Goal: Information Seeking & Learning: Find specific fact

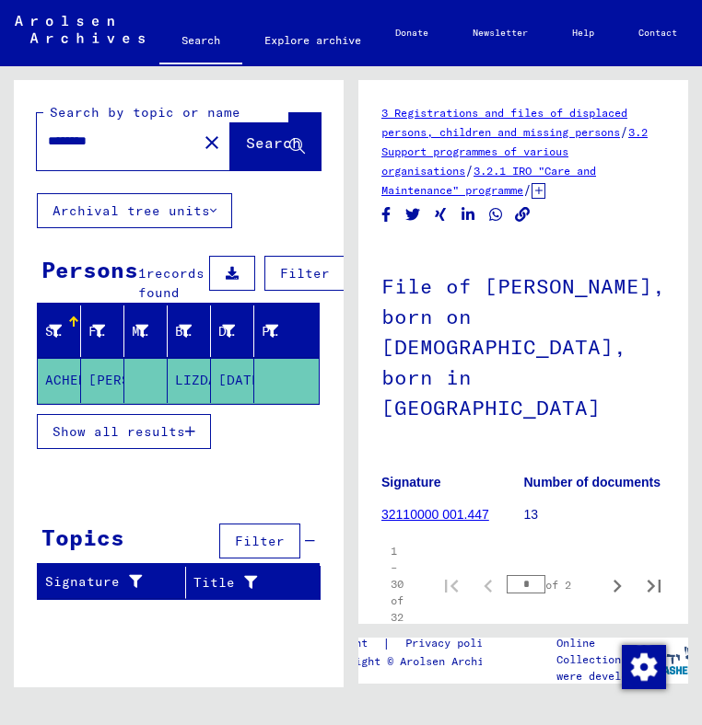
type input "**********"
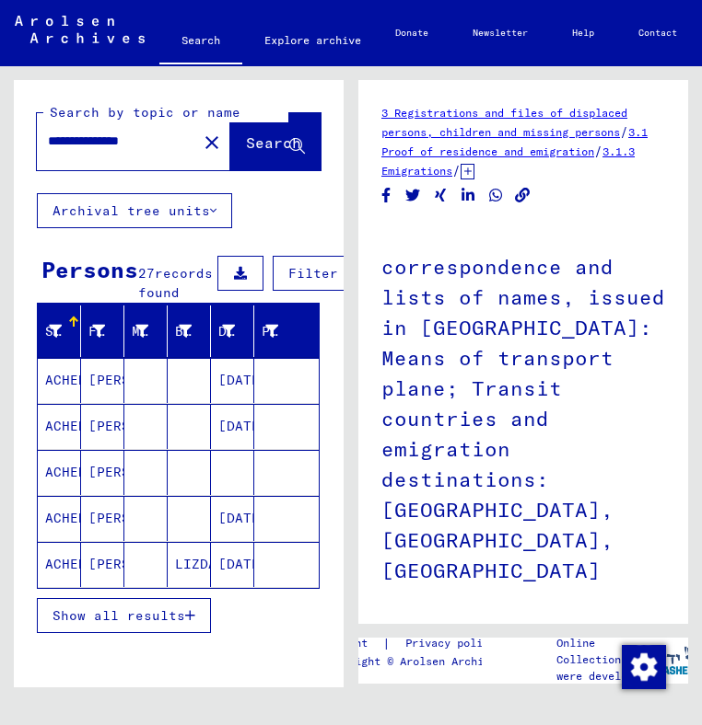
click at [60, 400] on mat-cell "ACHENBACH" at bounding box center [59, 380] width 43 height 45
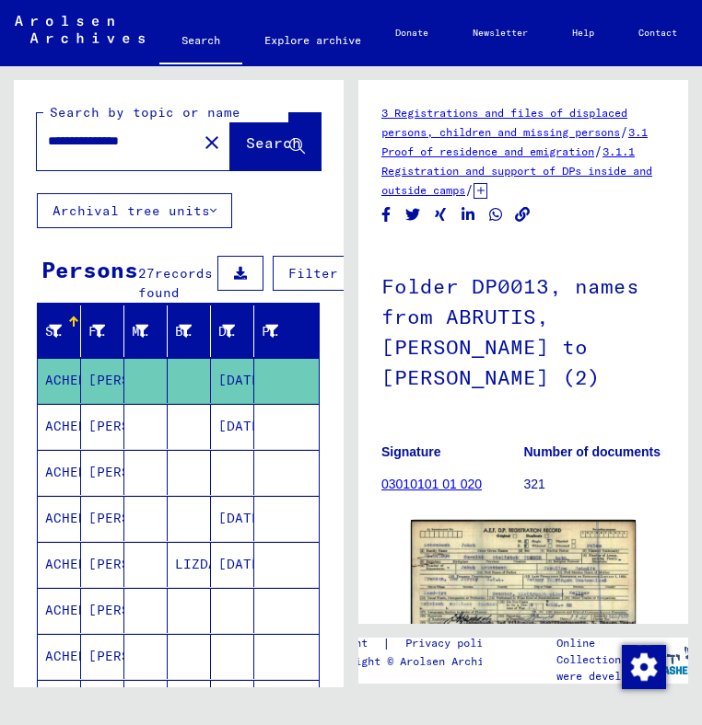
click at [57, 435] on mat-cell "ACHENBACH" at bounding box center [59, 426] width 43 height 45
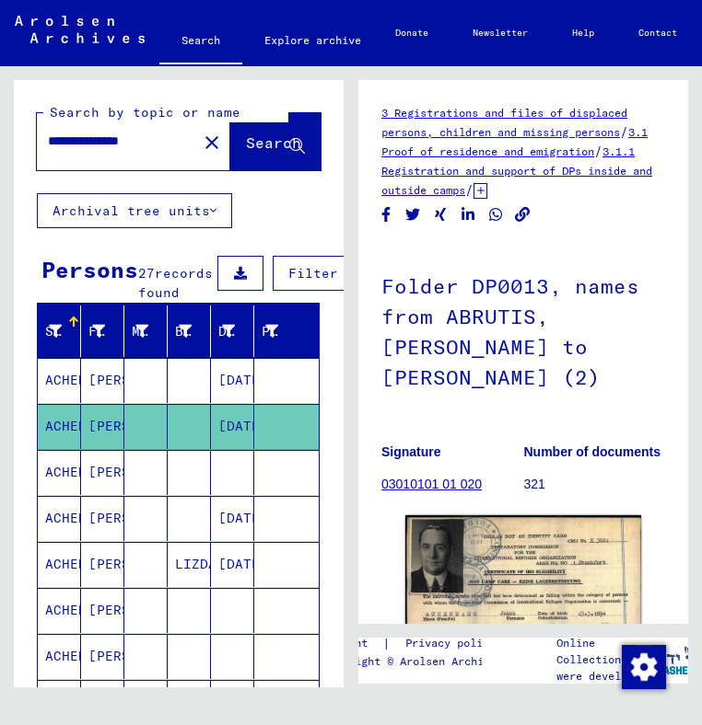
click at [493, 574] on img at bounding box center [523, 607] width 236 height 182
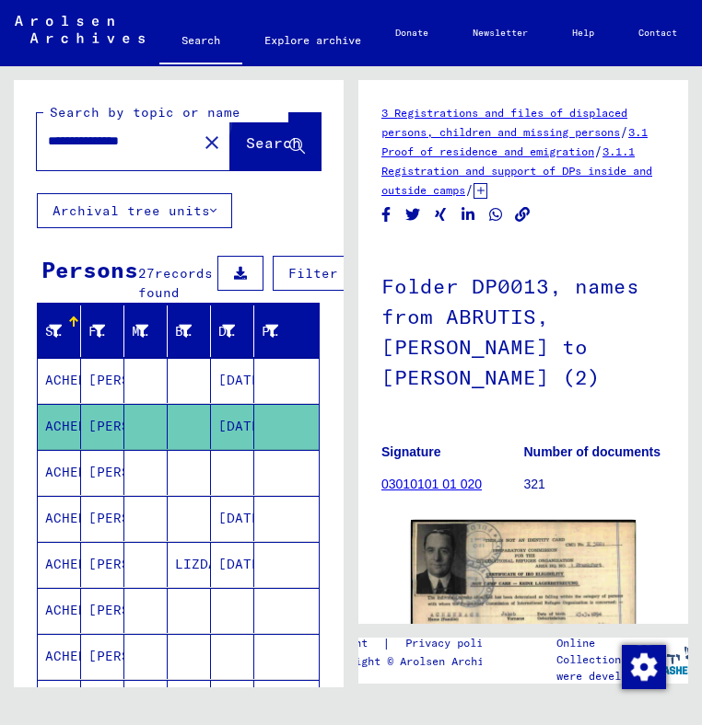
click at [260, 145] on span "Search" at bounding box center [273, 142] width 55 height 18
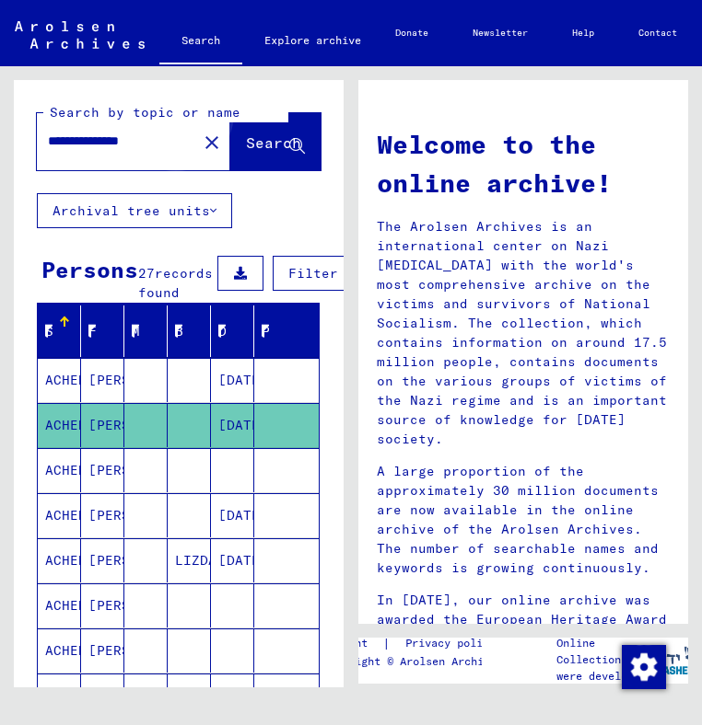
click at [246, 135] on span "Search" at bounding box center [273, 142] width 55 height 18
click at [246, 142] on span "Search" at bounding box center [273, 142] width 55 height 18
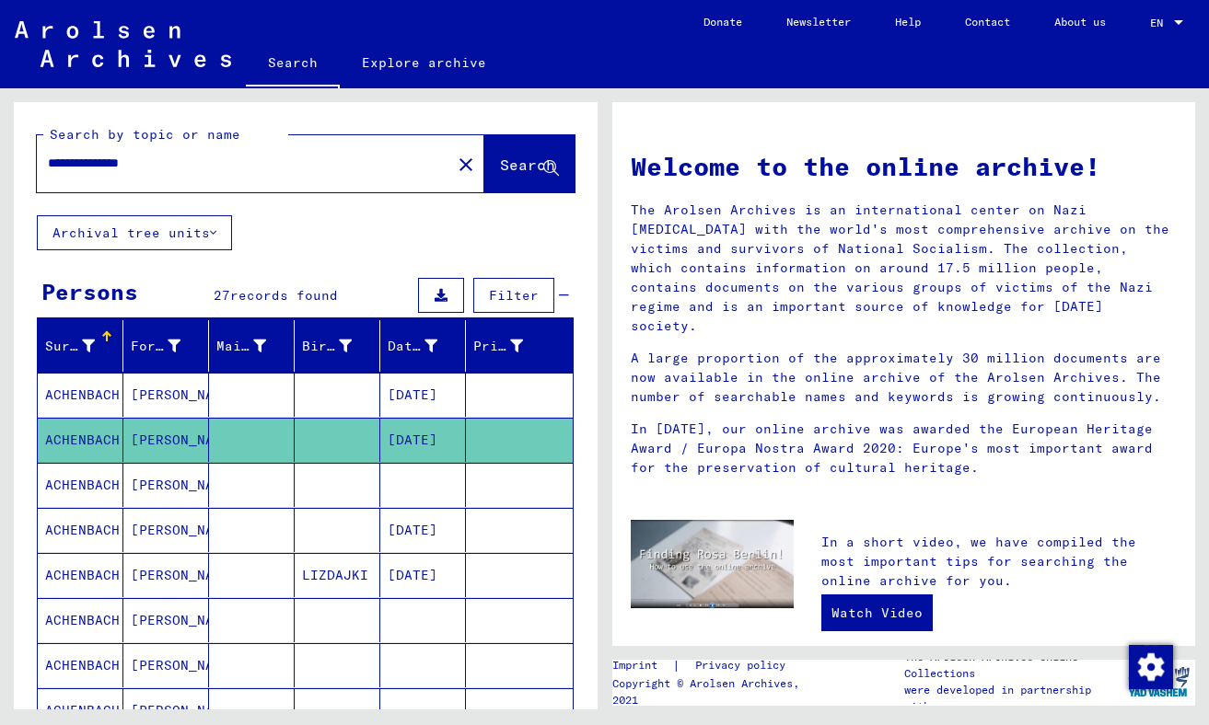
scroll to position [543, 0]
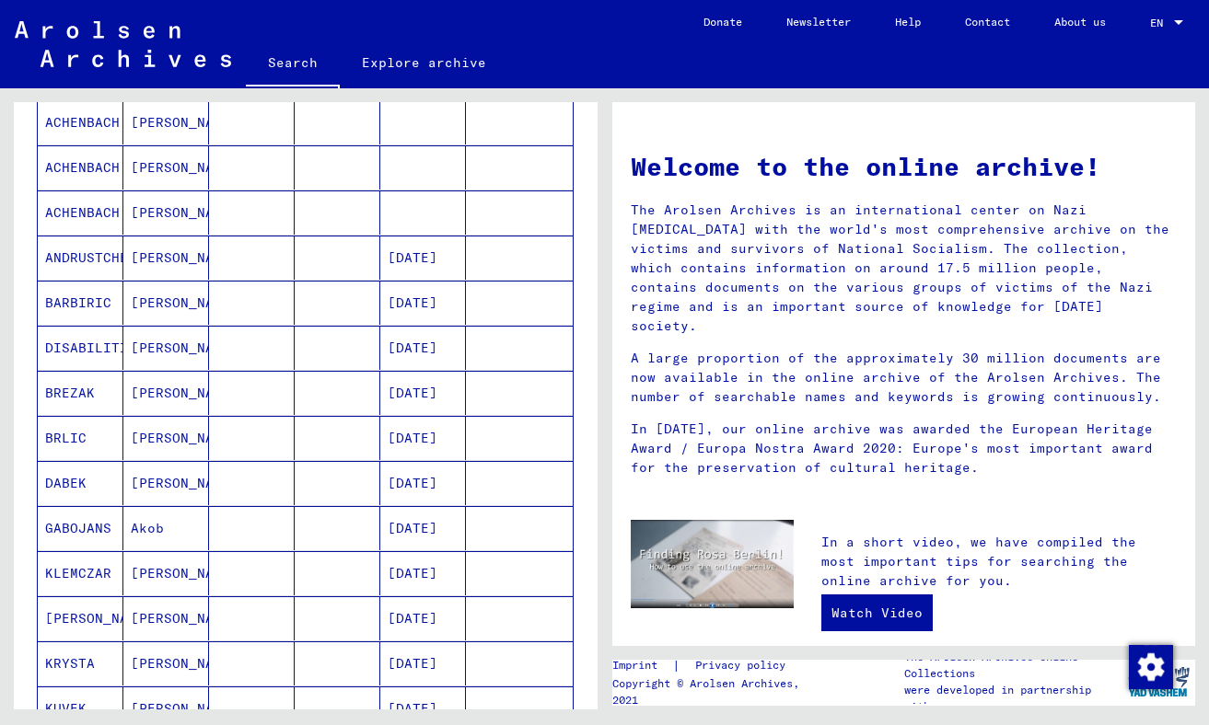
click at [151, 199] on mat-cell "[PERSON_NAME]" at bounding box center [166, 213] width 86 height 44
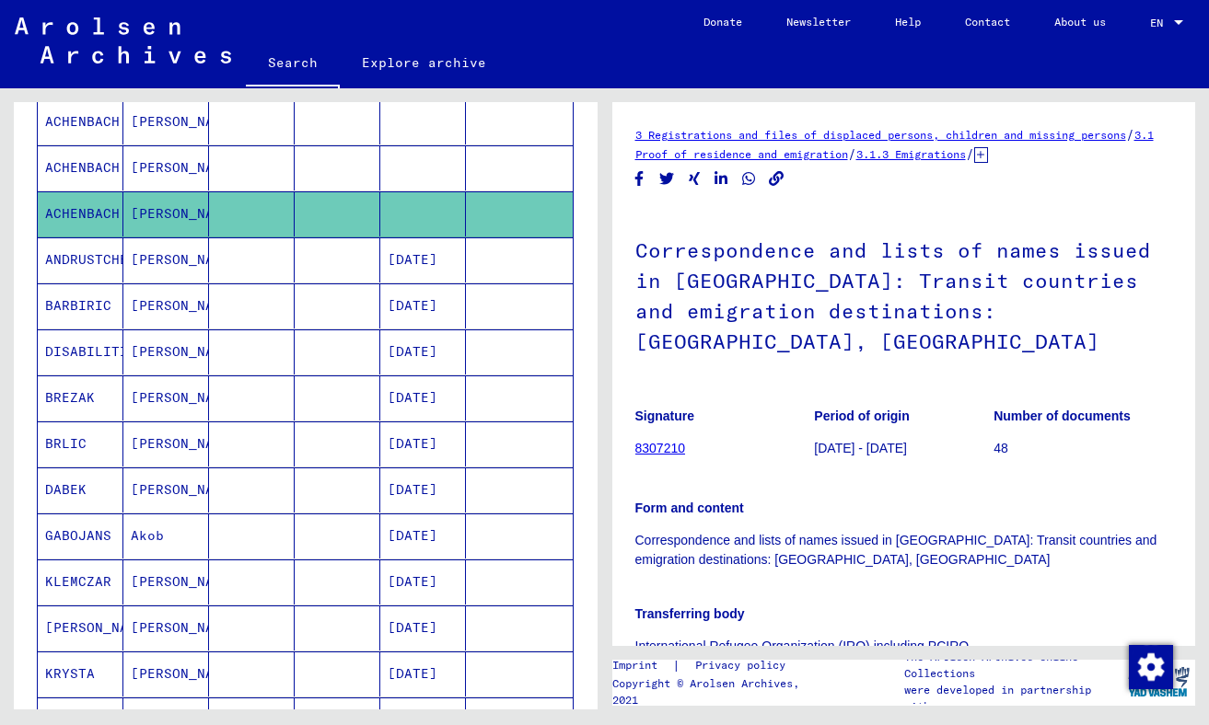
click at [127, 157] on mat-cell "[PERSON_NAME]" at bounding box center [166, 167] width 86 height 45
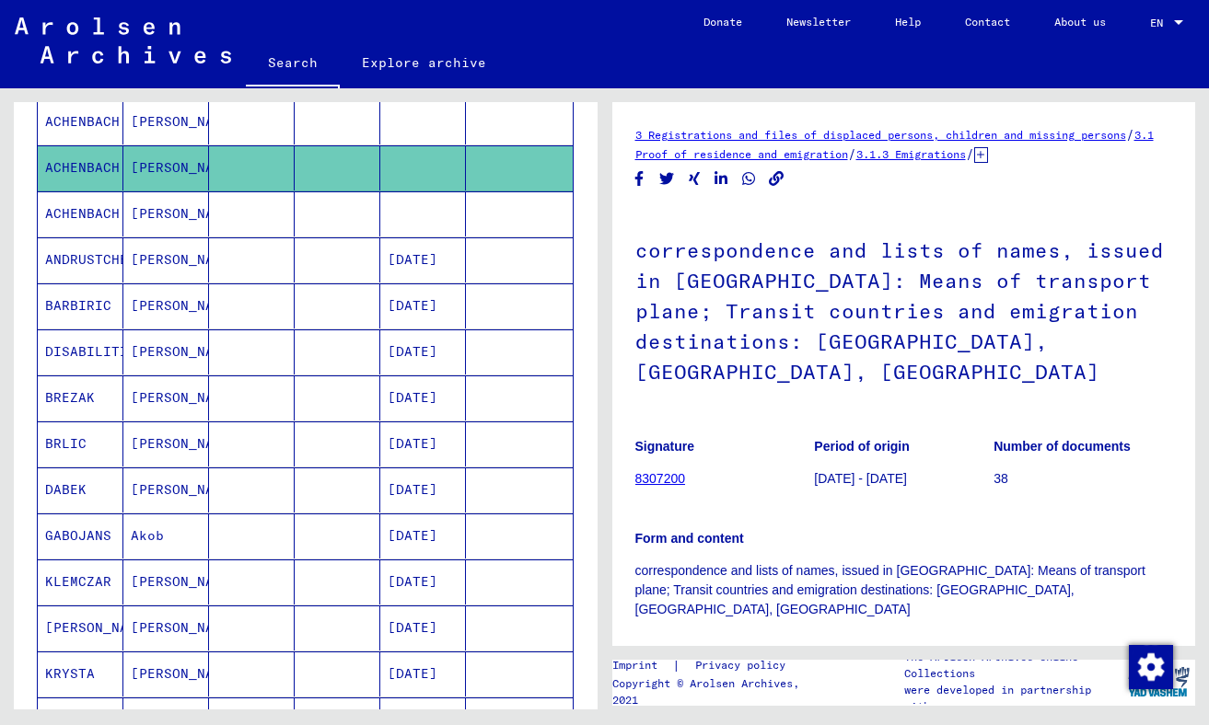
click at [99, 115] on mat-cell "ACHENBACH" at bounding box center [81, 121] width 86 height 45
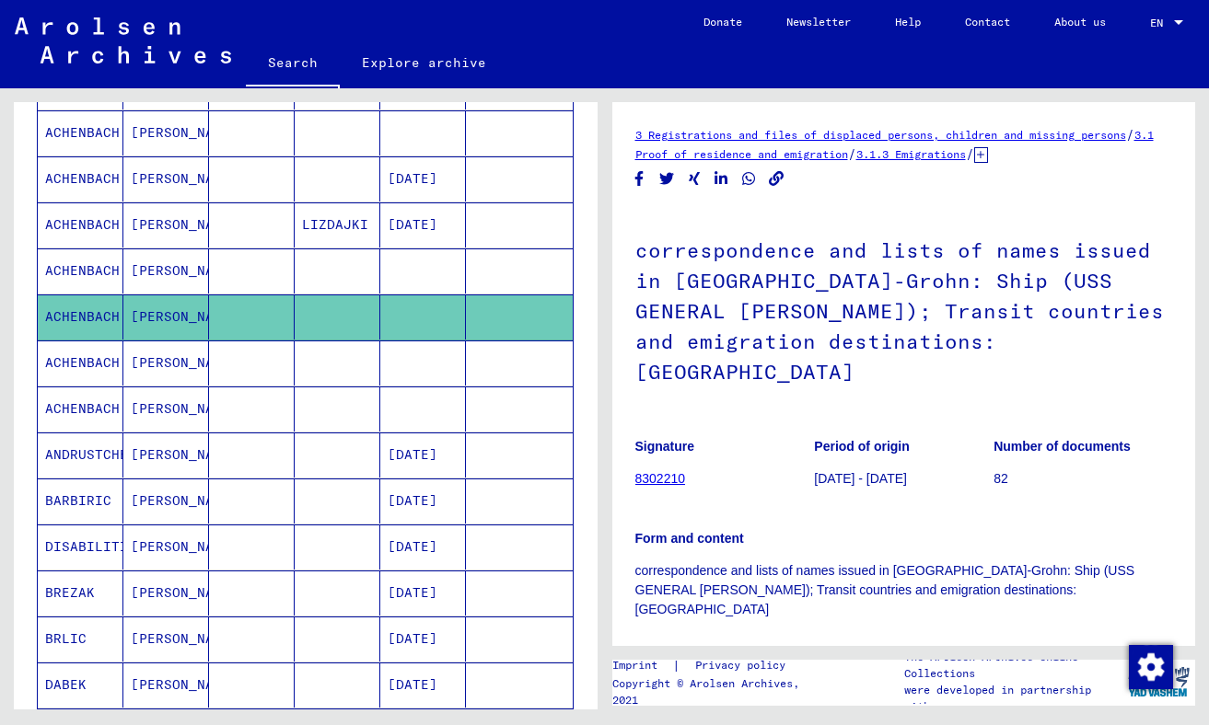
scroll to position [309, 0]
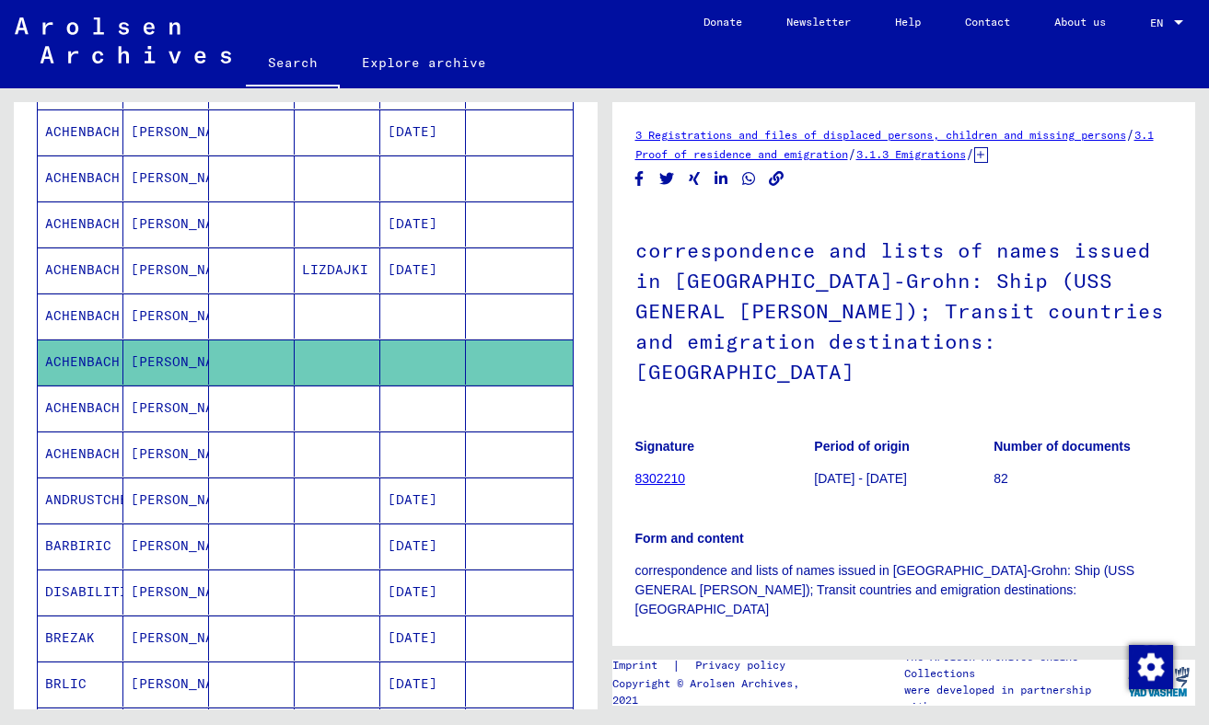
click at [143, 305] on mat-cell "[PERSON_NAME]" at bounding box center [166, 316] width 86 height 45
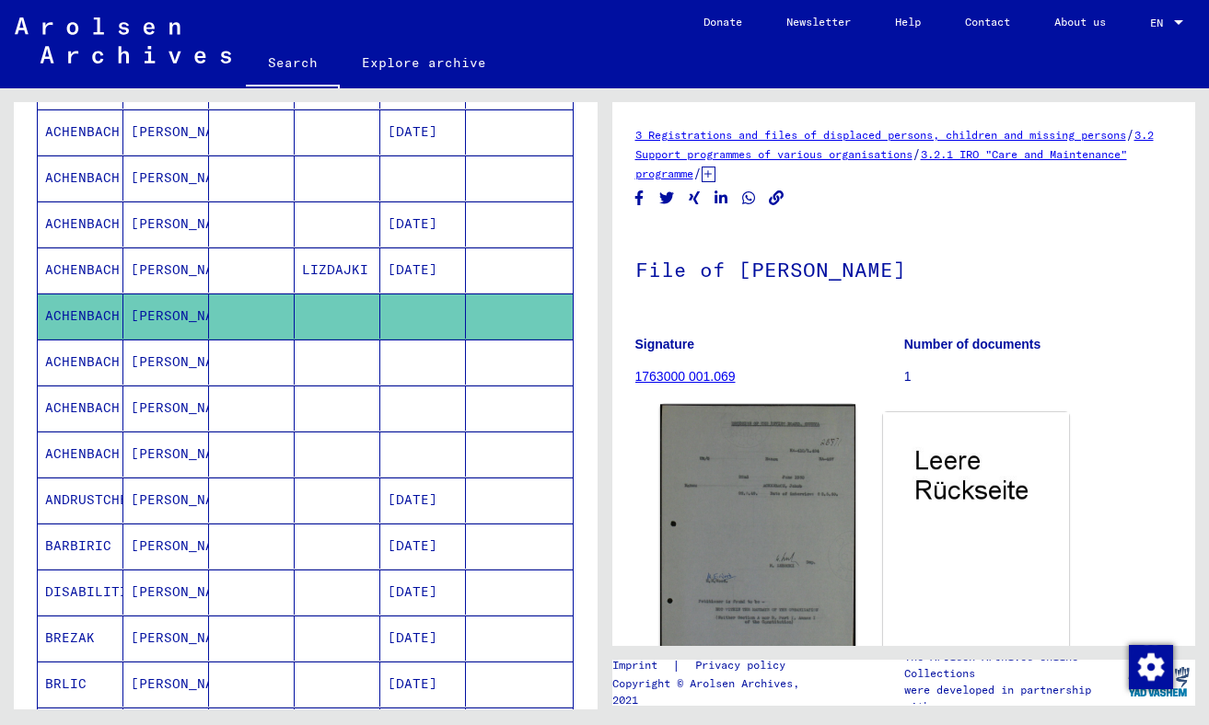
click at [701, 501] on img at bounding box center [756, 564] width 195 height 319
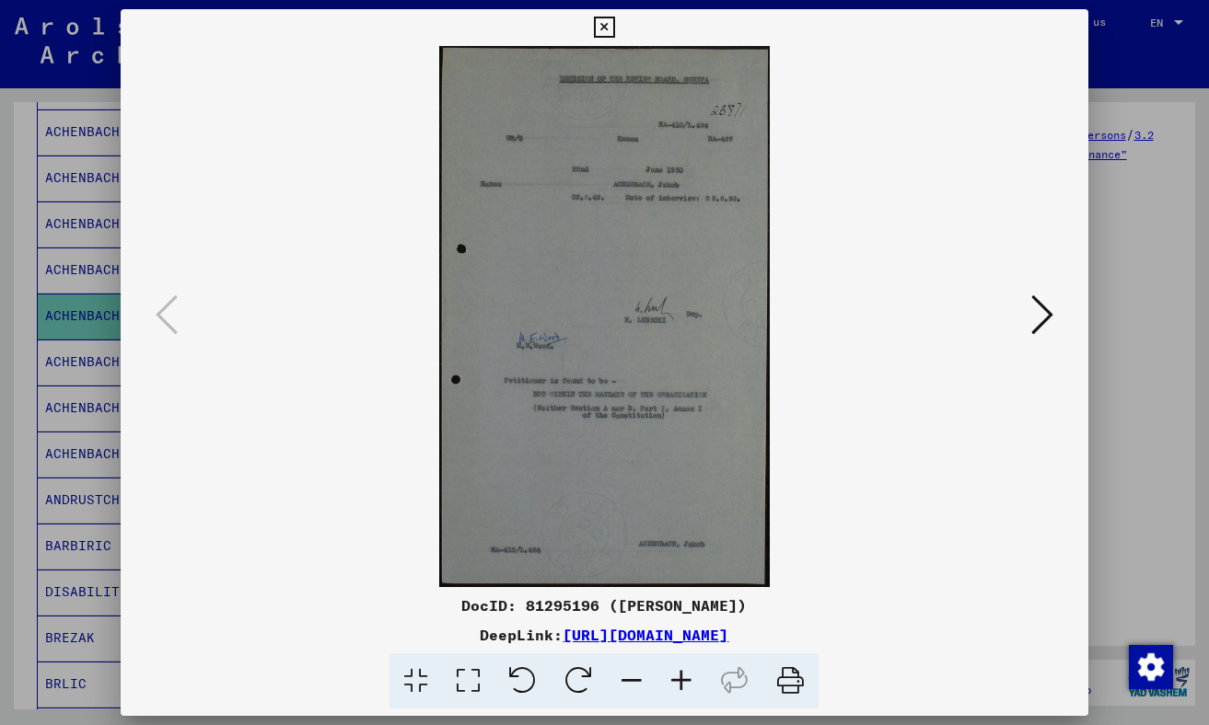
click at [682, 677] on icon at bounding box center [681, 682] width 50 height 56
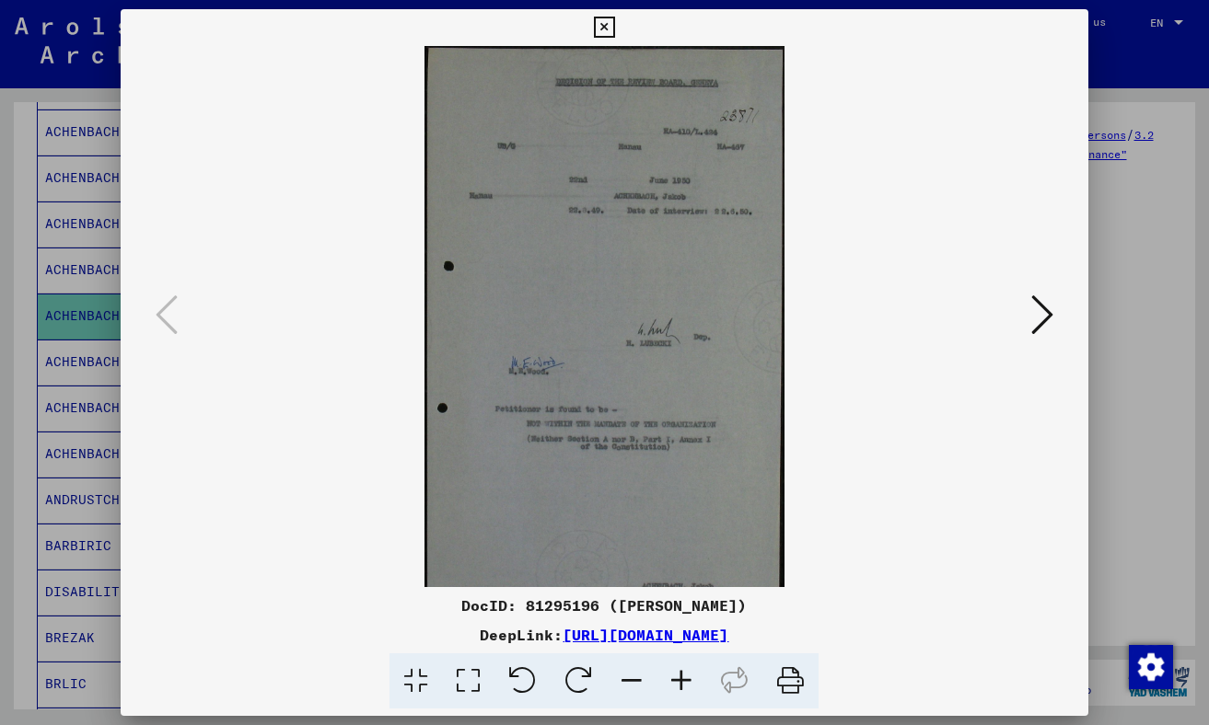
click at [682, 677] on icon at bounding box center [681, 682] width 50 height 56
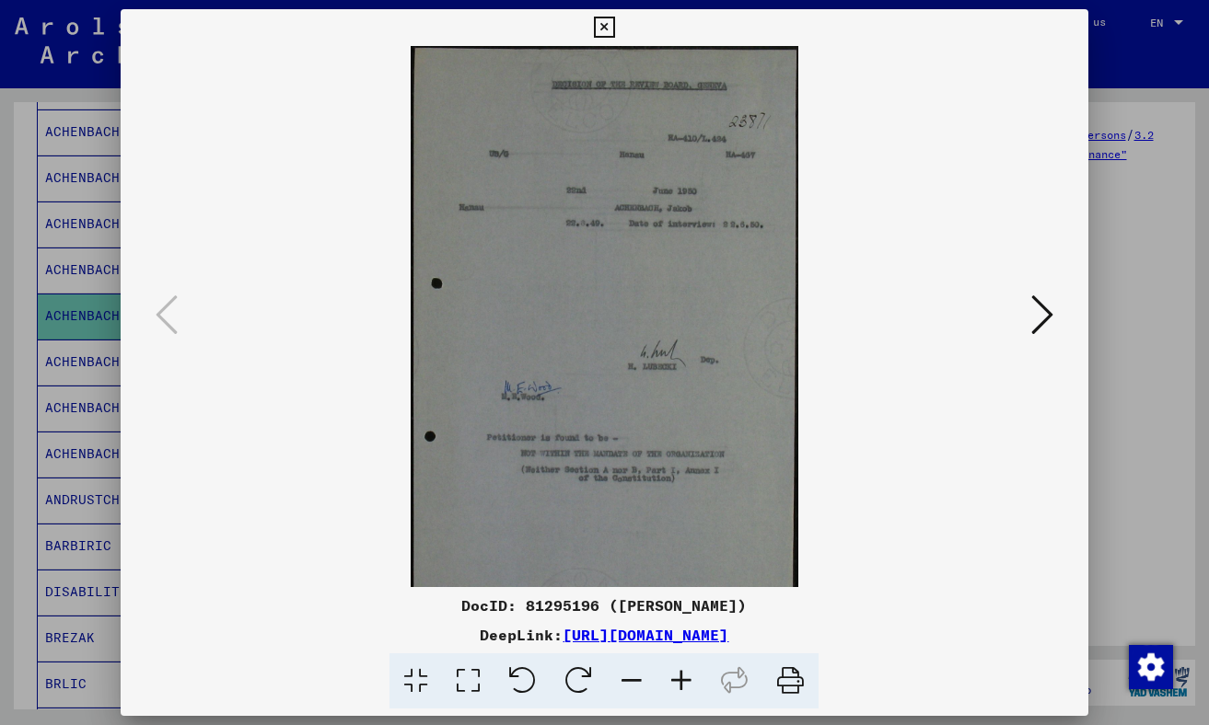
click at [682, 677] on icon at bounding box center [681, 682] width 50 height 56
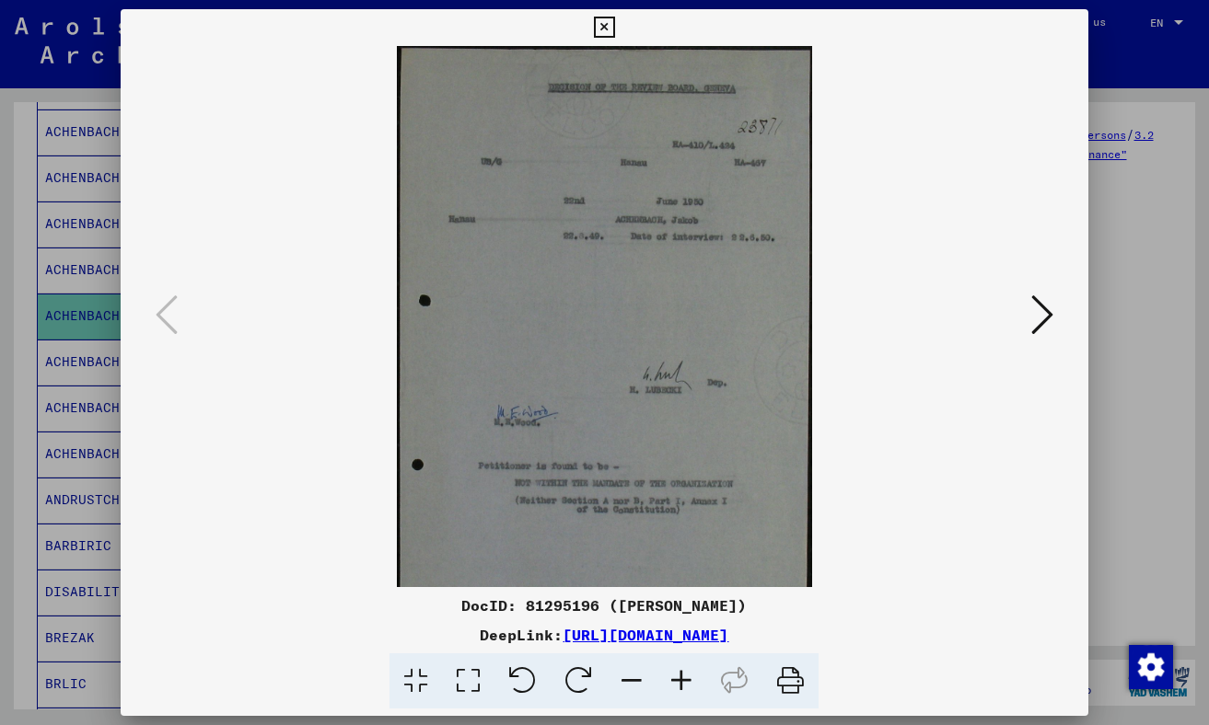
click at [682, 677] on icon at bounding box center [681, 682] width 50 height 56
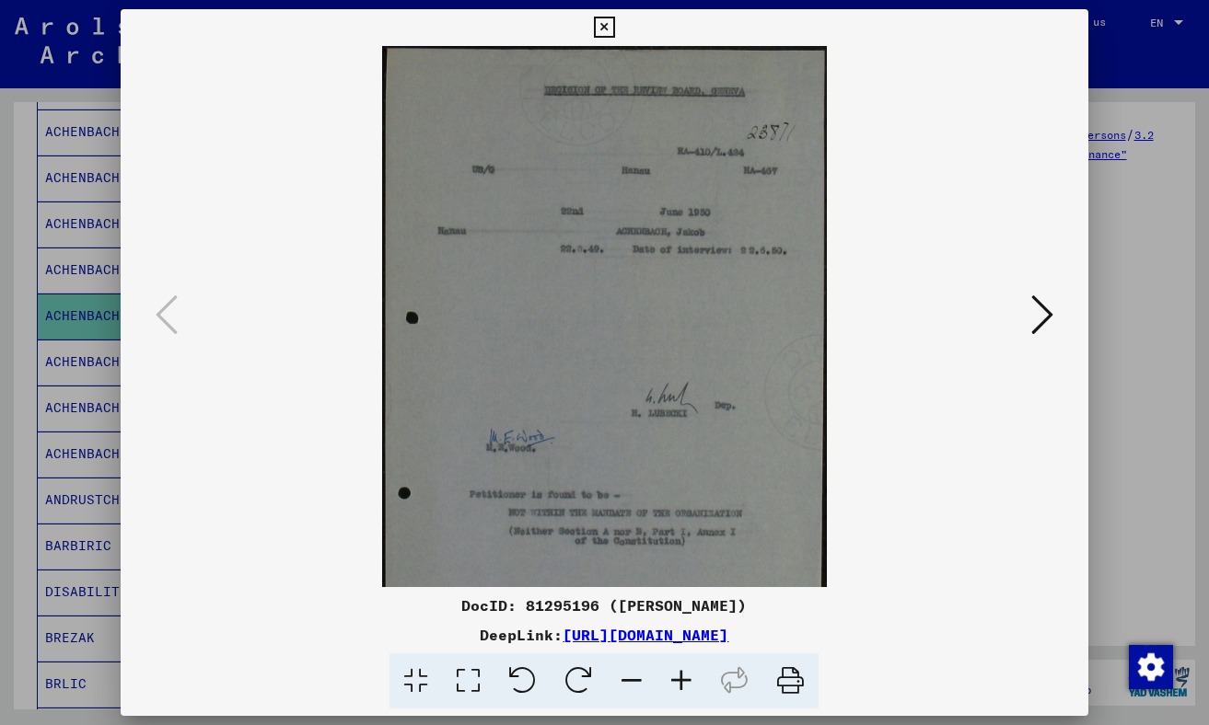
click at [682, 677] on icon at bounding box center [681, 682] width 50 height 56
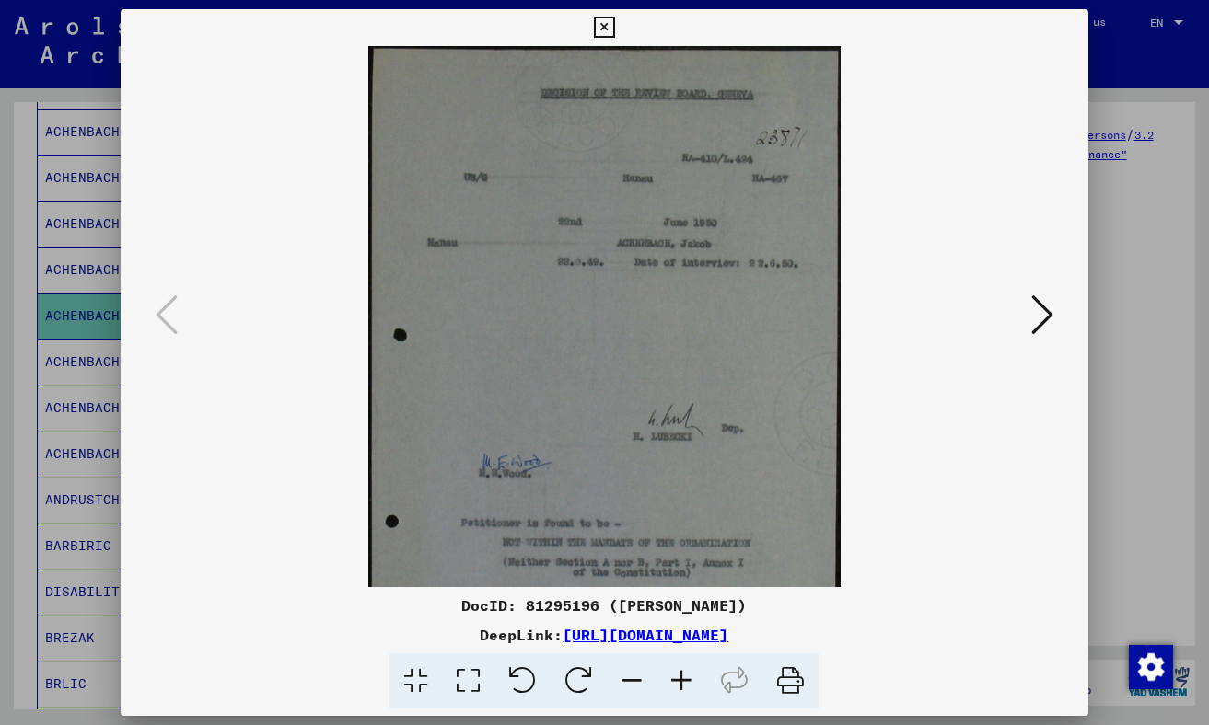
click at [682, 677] on icon at bounding box center [681, 682] width 50 height 56
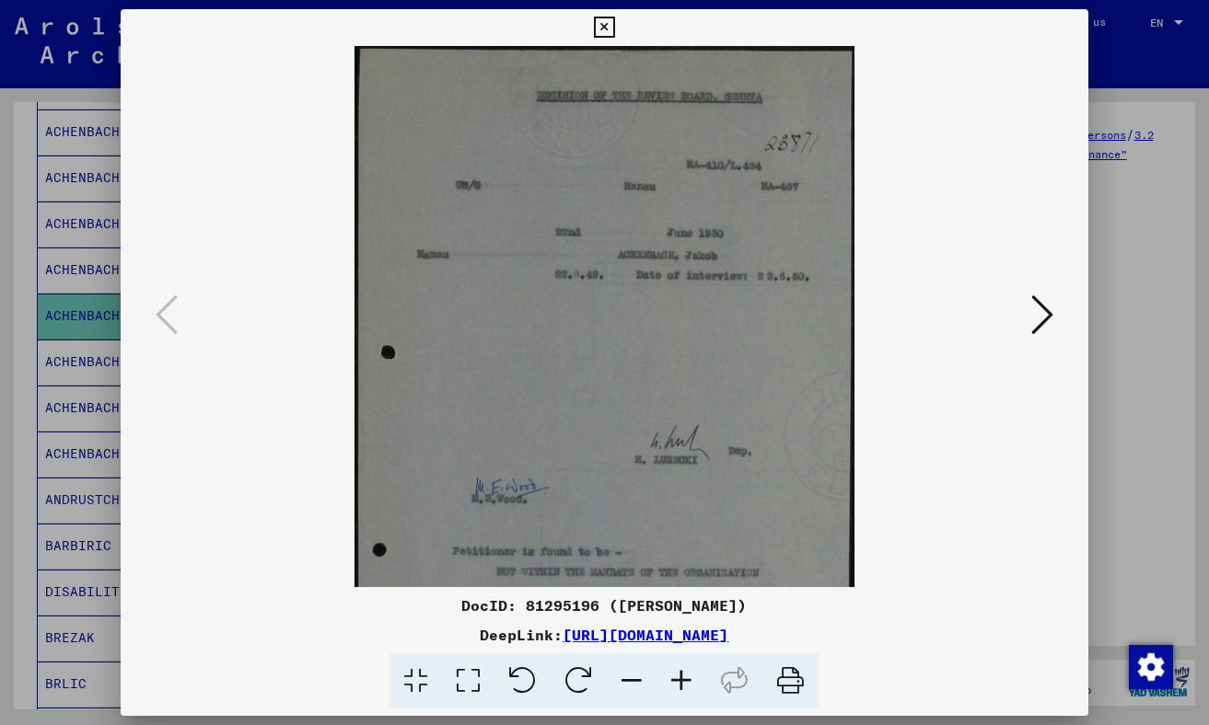
click at [682, 677] on icon at bounding box center [681, 682] width 50 height 56
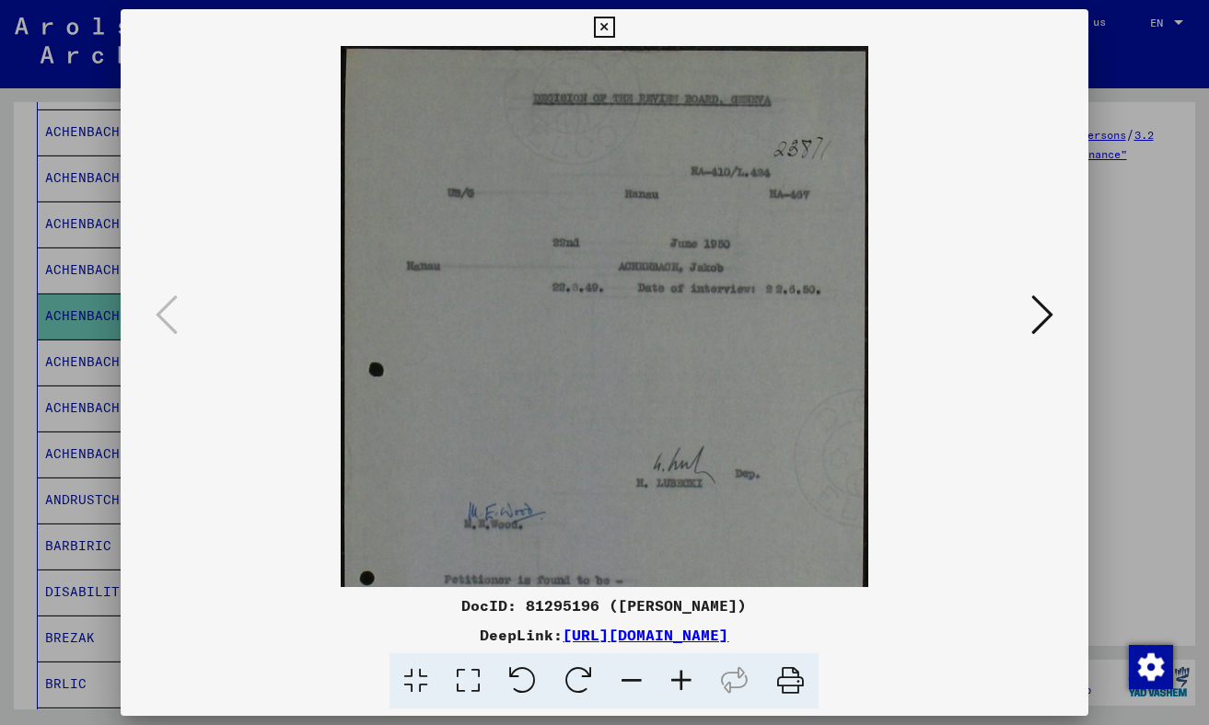
click at [682, 677] on icon at bounding box center [681, 682] width 50 height 56
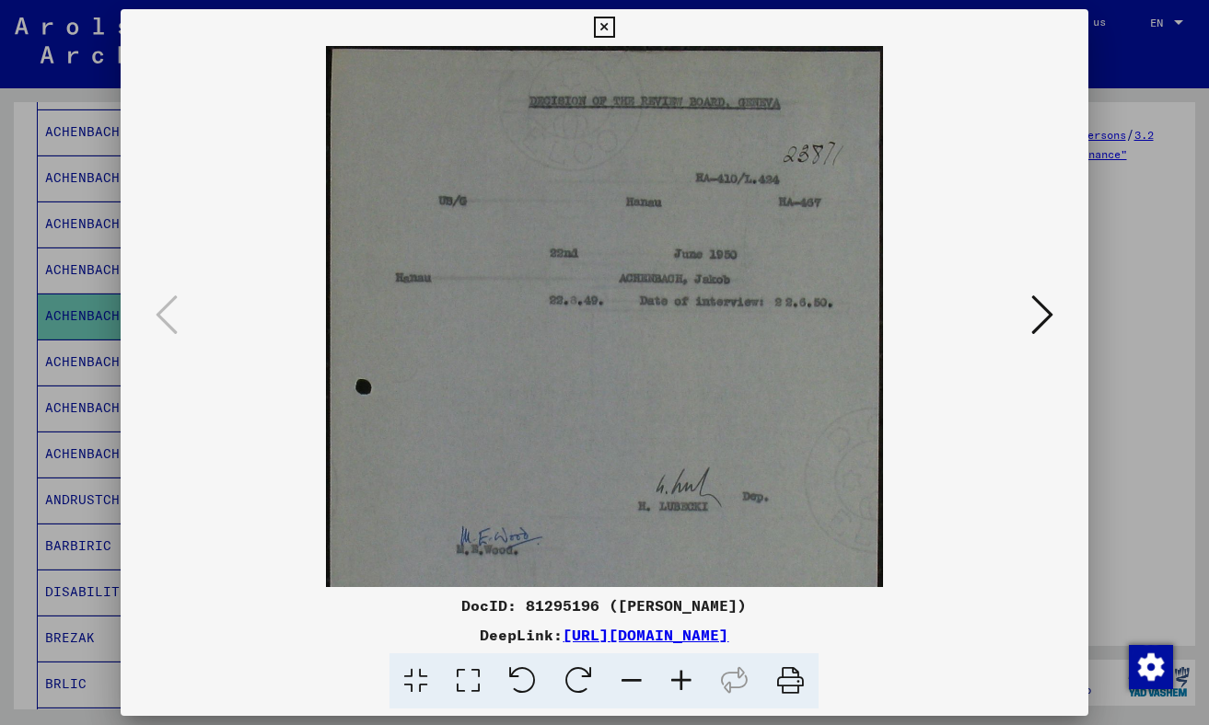
click at [701, 309] on icon at bounding box center [1042, 315] width 22 height 44
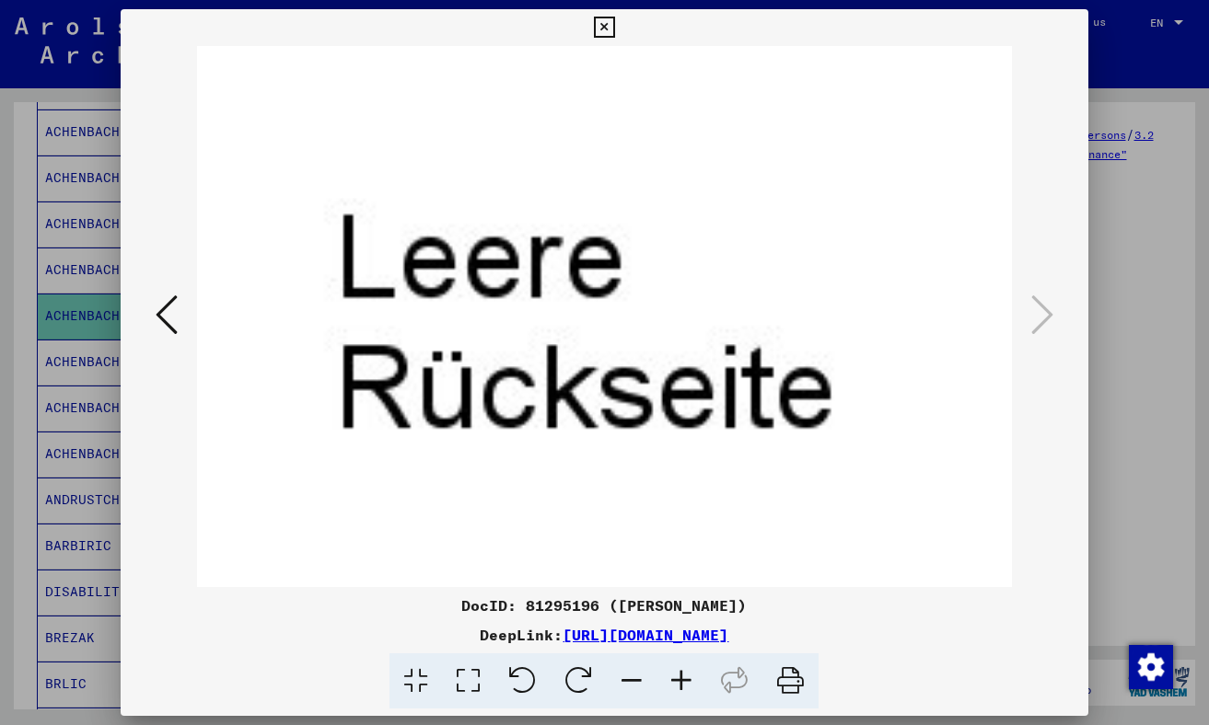
click at [603, 22] on icon at bounding box center [604, 28] width 21 height 22
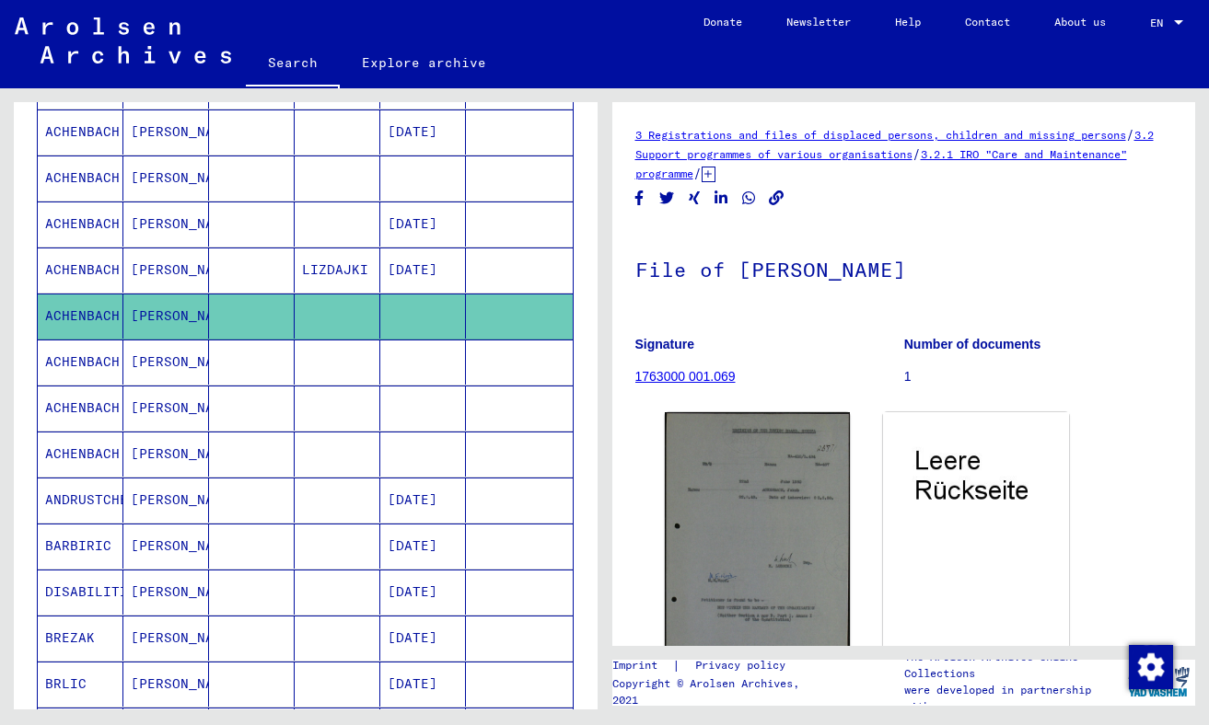
click at [150, 225] on mat-cell "[PERSON_NAME]" at bounding box center [166, 224] width 86 height 45
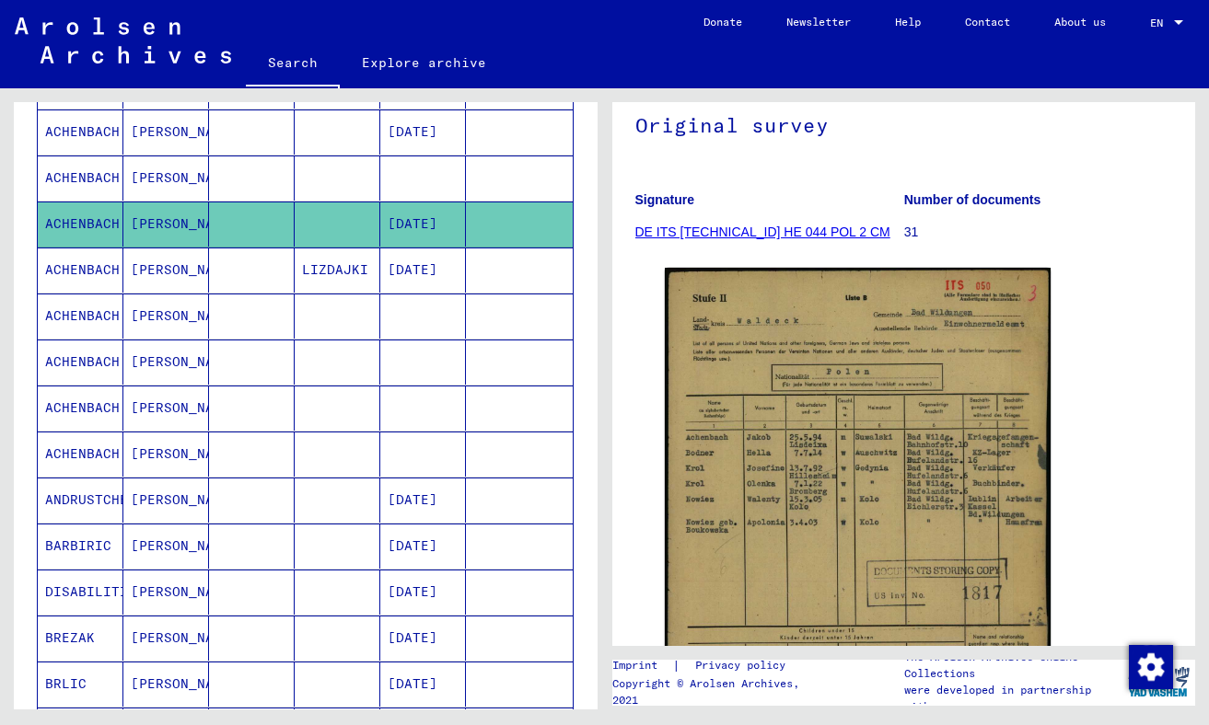
scroll to position [162, 0]
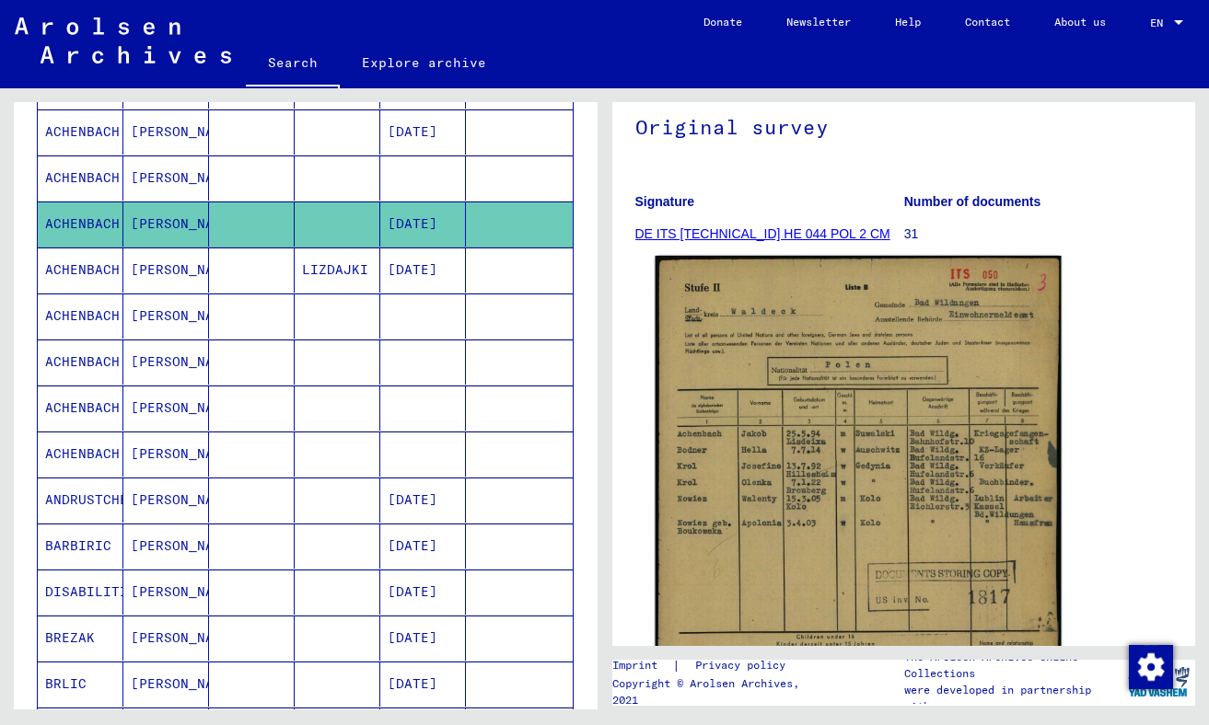
click at [701, 431] on img at bounding box center [857, 540] width 405 height 568
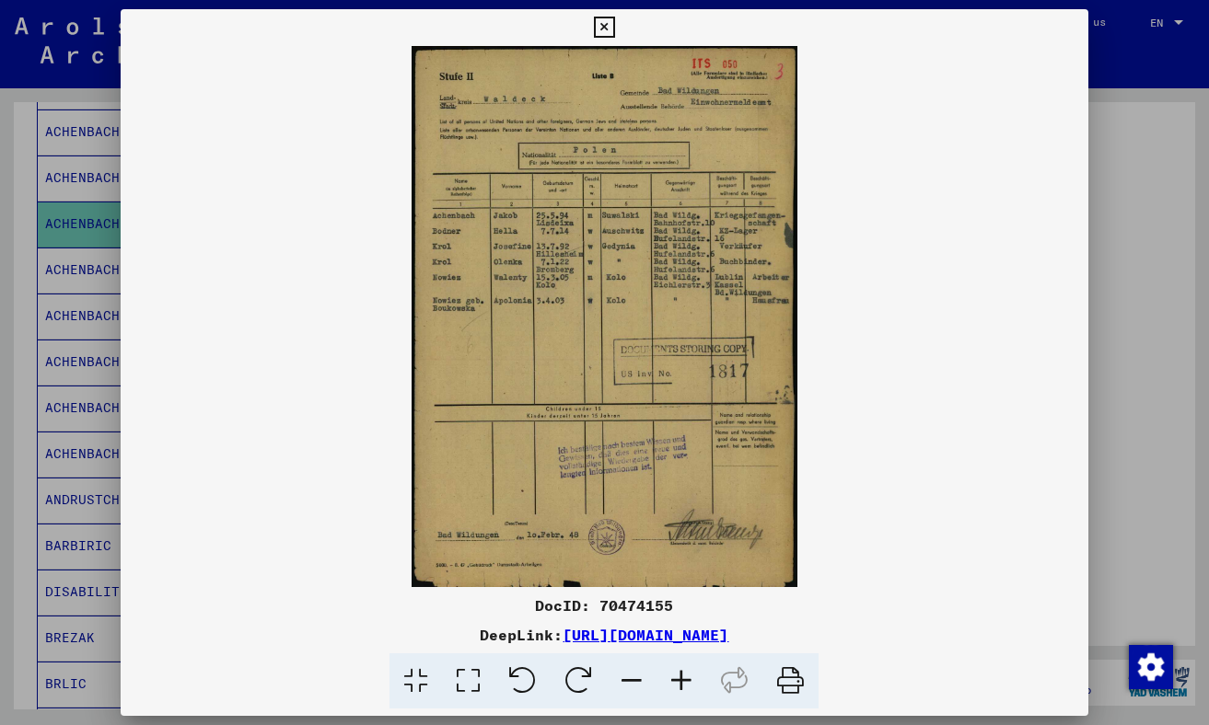
click at [679, 675] on icon at bounding box center [681, 682] width 50 height 56
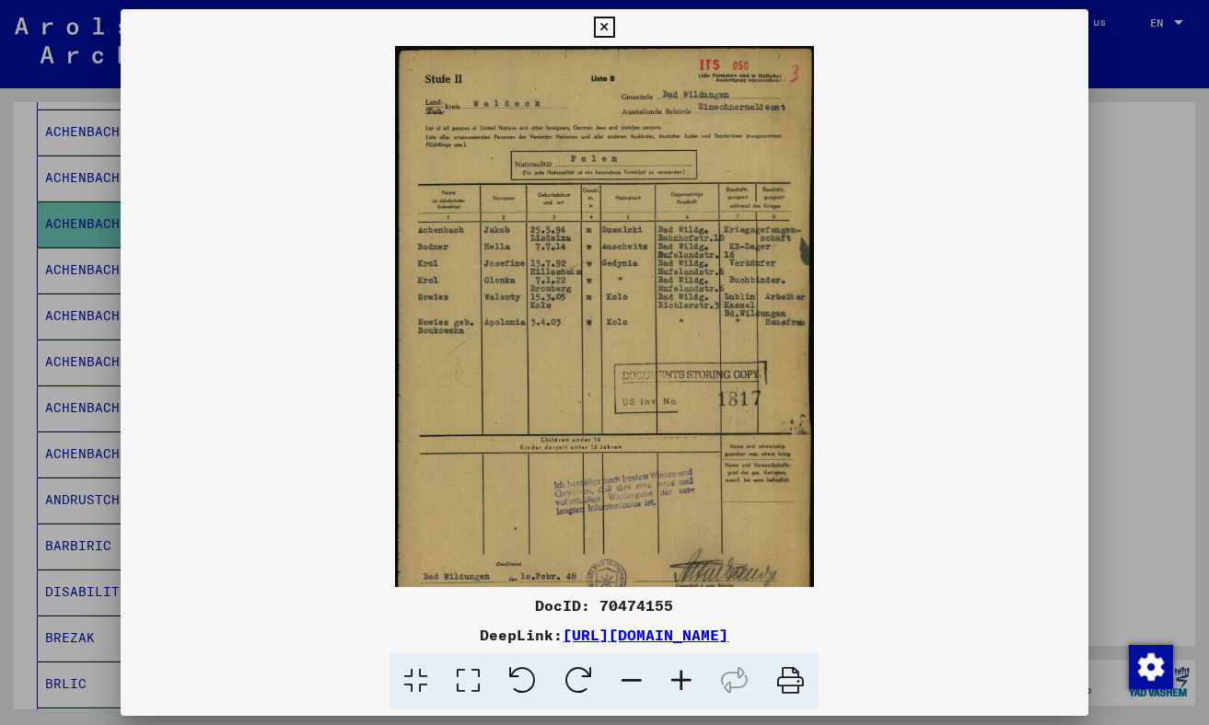
click at [679, 675] on icon at bounding box center [681, 682] width 50 height 56
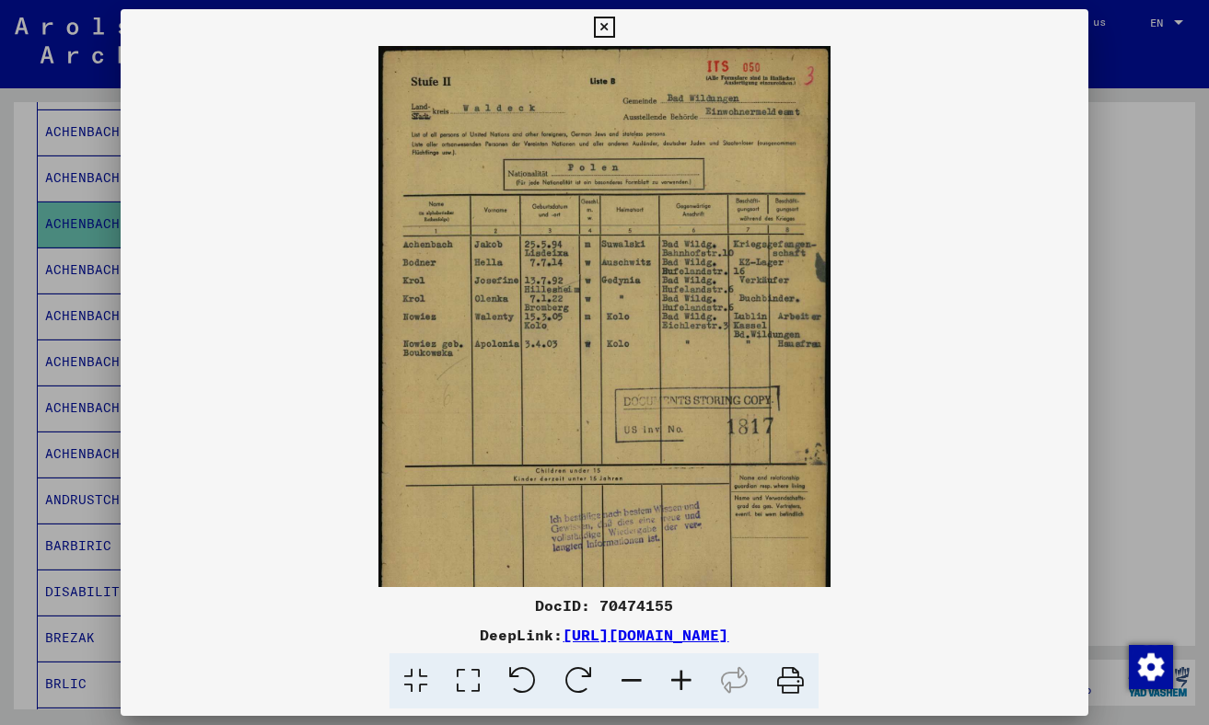
click at [679, 675] on icon at bounding box center [681, 682] width 50 height 56
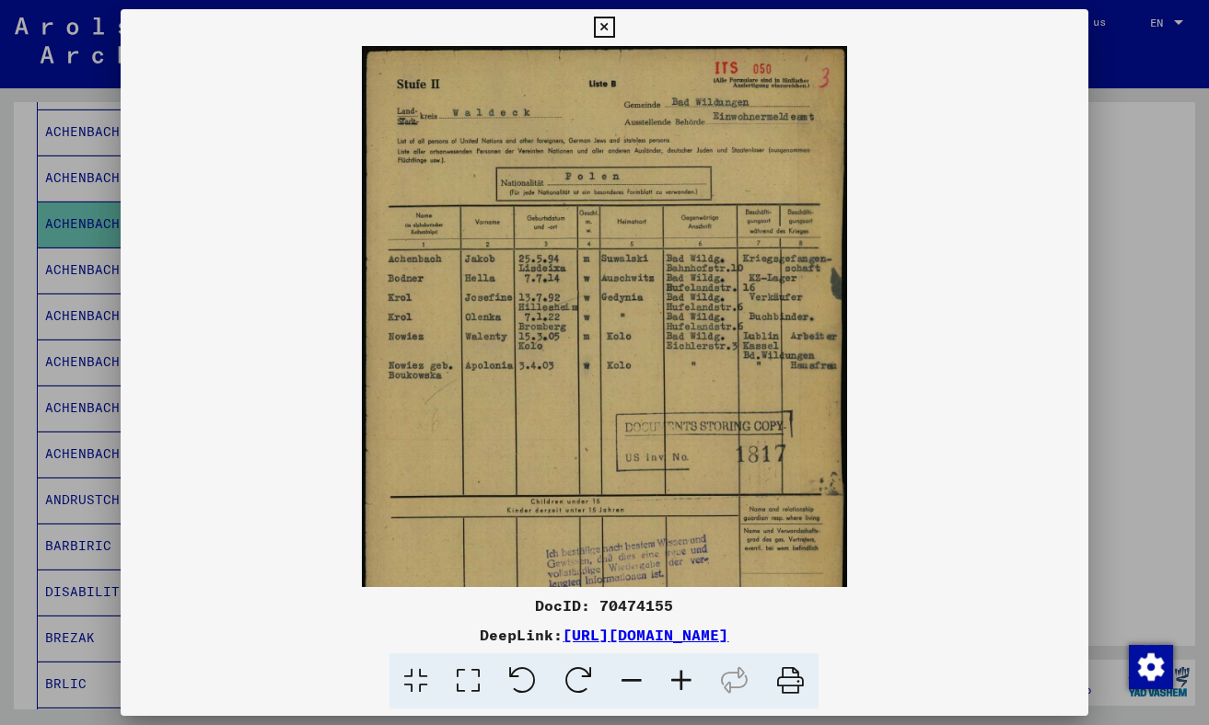
click at [679, 675] on icon at bounding box center [681, 682] width 50 height 56
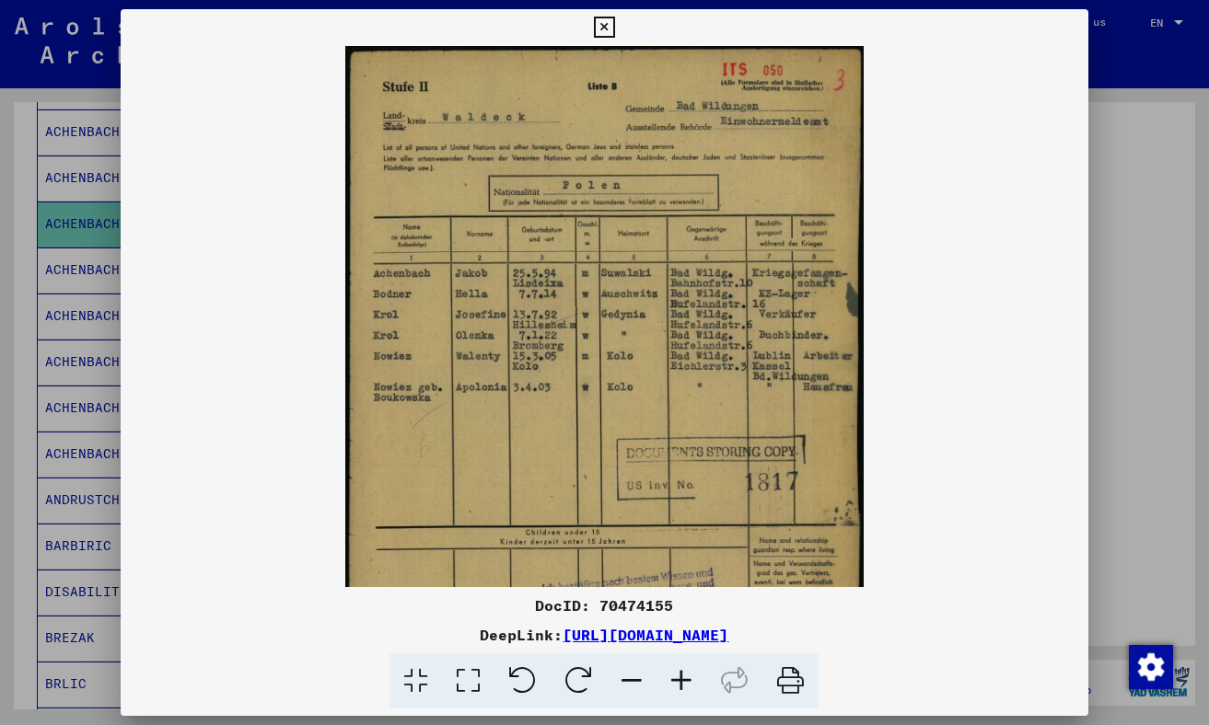
click at [679, 675] on icon at bounding box center [681, 682] width 50 height 56
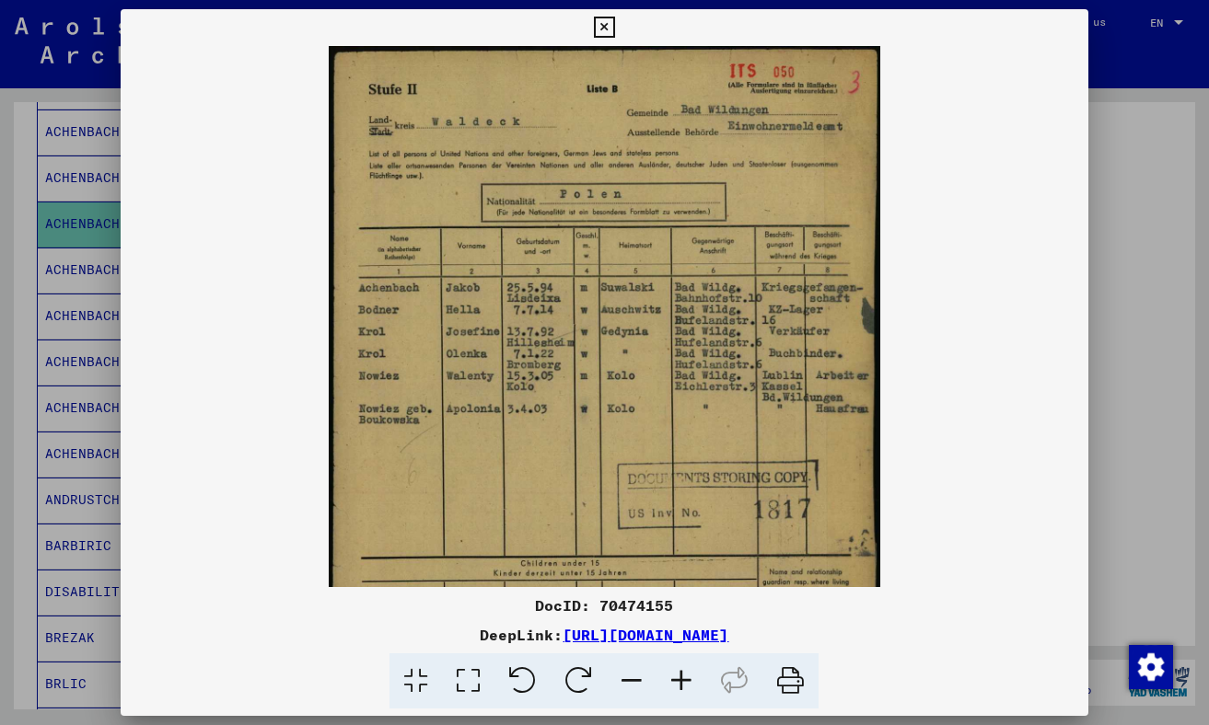
click at [680, 675] on icon at bounding box center [681, 682] width 50 height 56
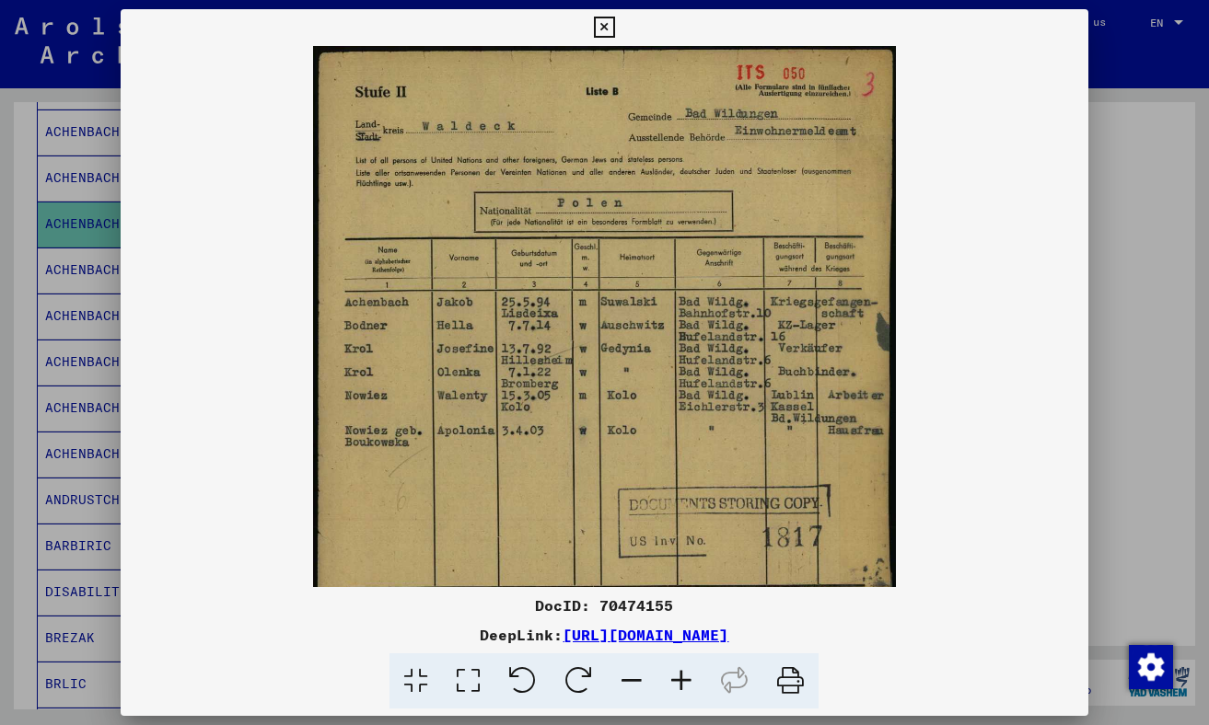
click at [692, 670] on icon at bounding box center [681, 682] width 50 height 56
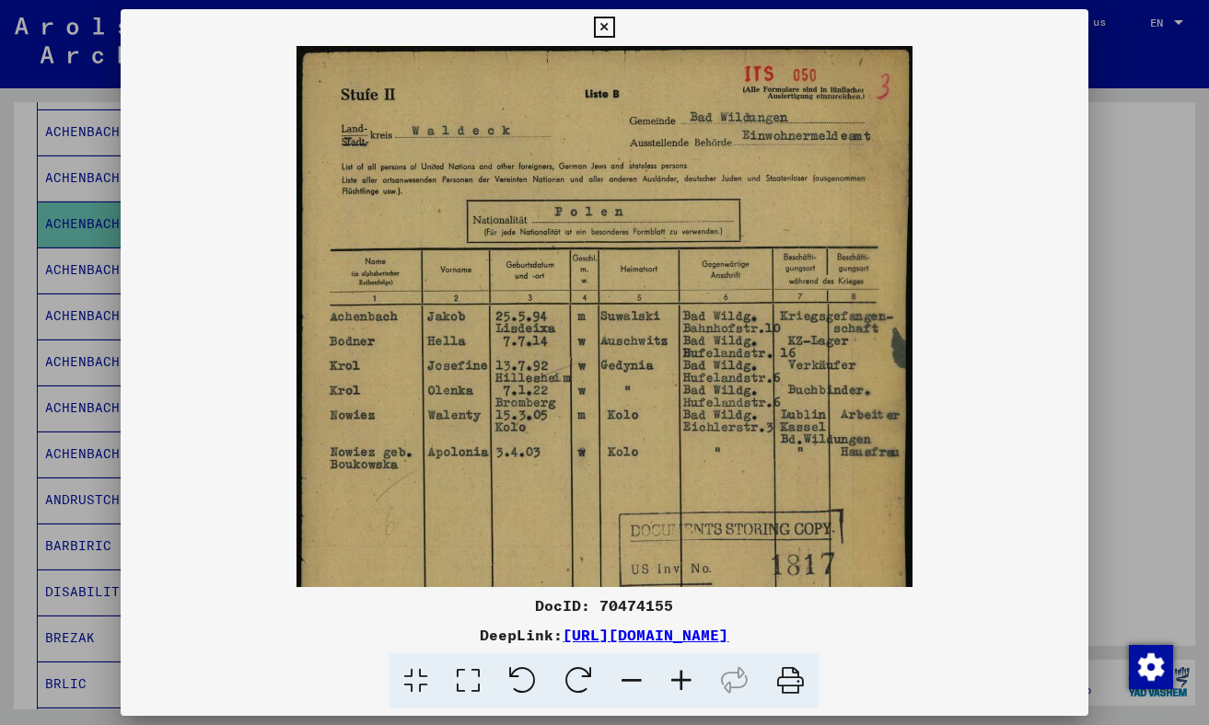
click at [605, 18] on icon at bounding box center [604, 28] width 21 height 22
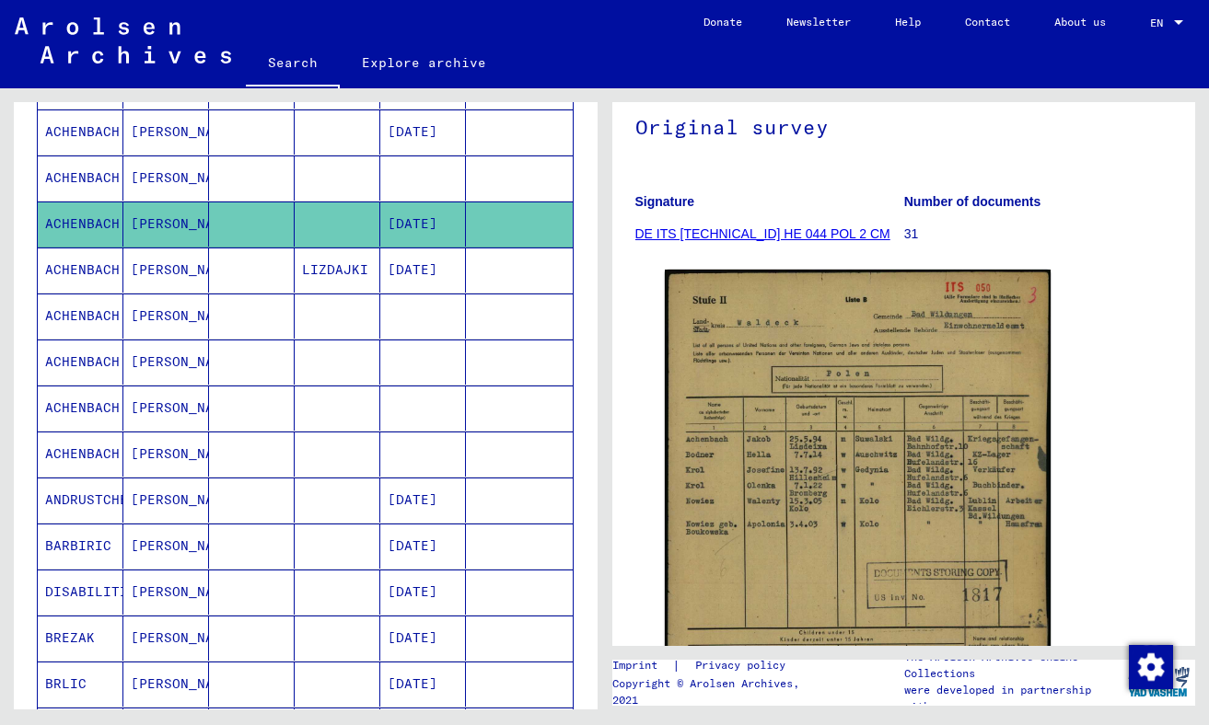
click at [138, 173] on mat-cell "[PERSON_NAME]" at bounding box center [166, 178] width 86 height 45
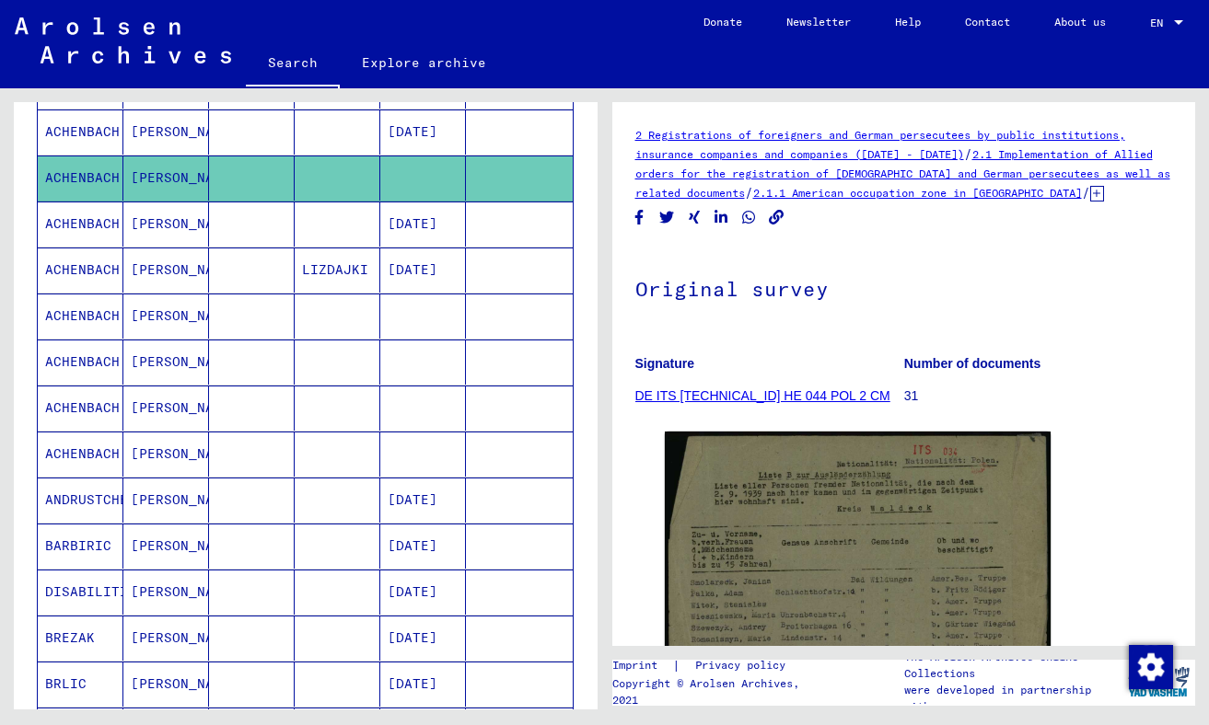
click at [150, 126] on mat-cell "[PERSON_NAME]" at bounding box center [166, 132] width 86 height 45
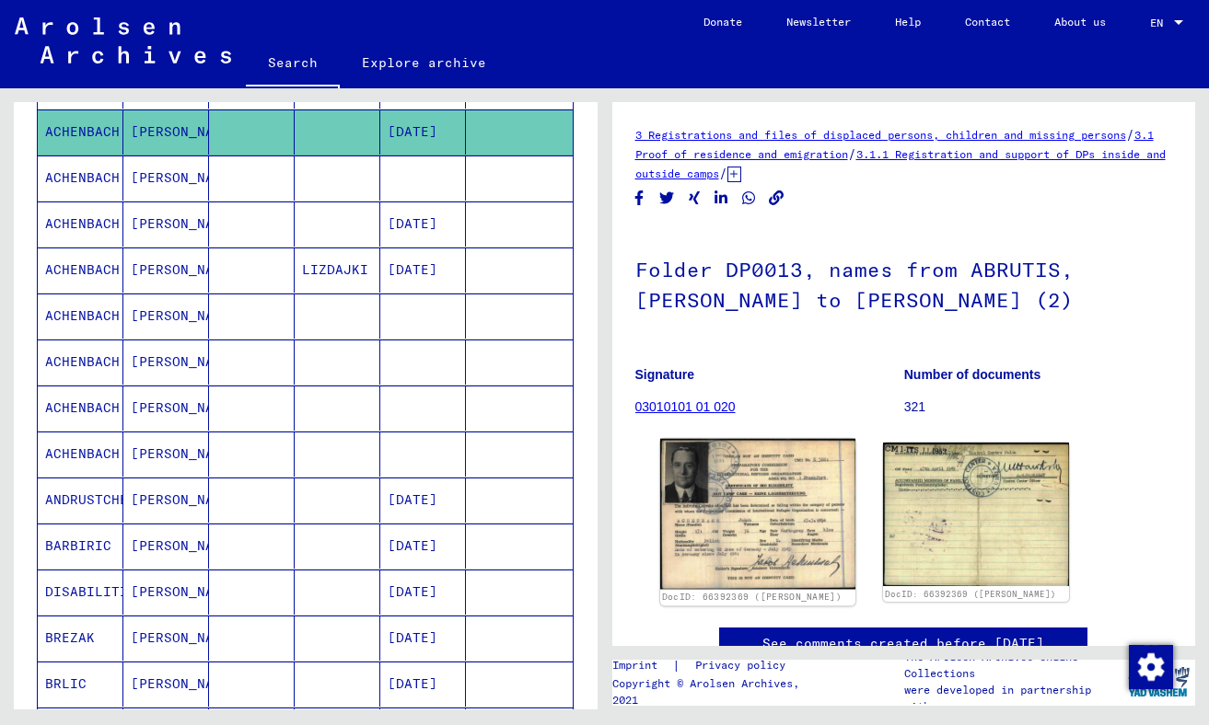
click at [701, 517] on img at bounding box center [756, 514] width 195 height 151
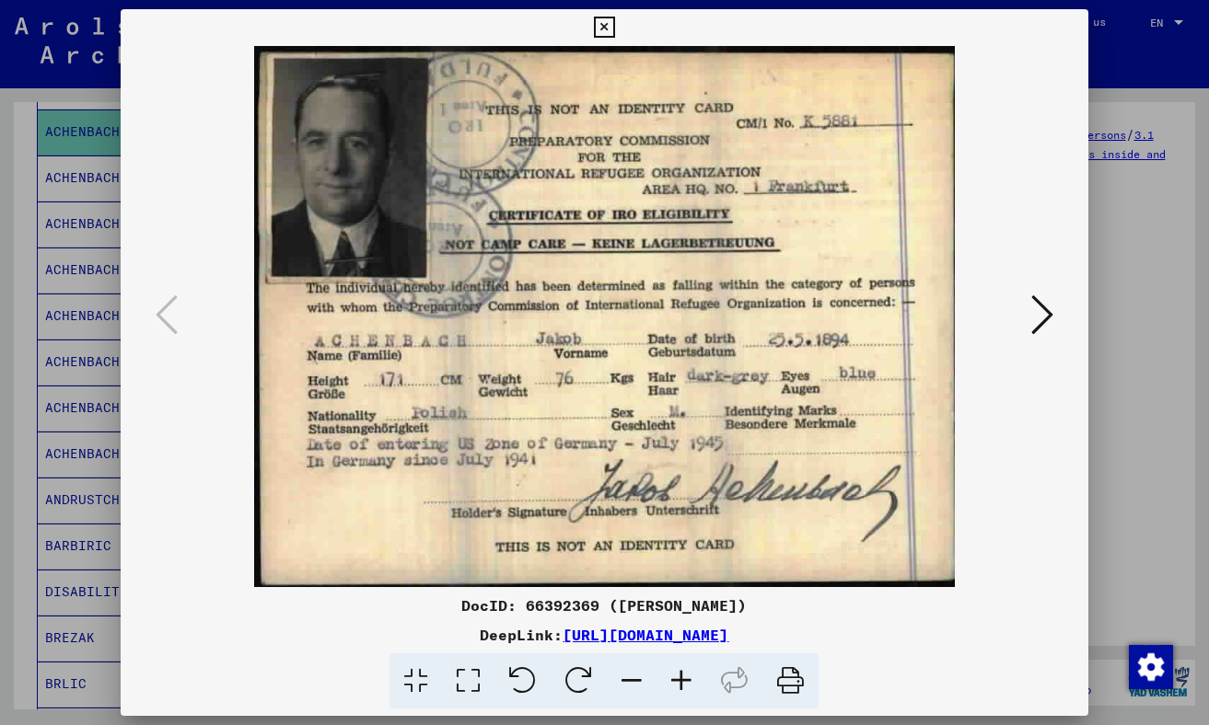
click at [701, 319] on icon at bounding box center [1042, 315] width 22 height 44
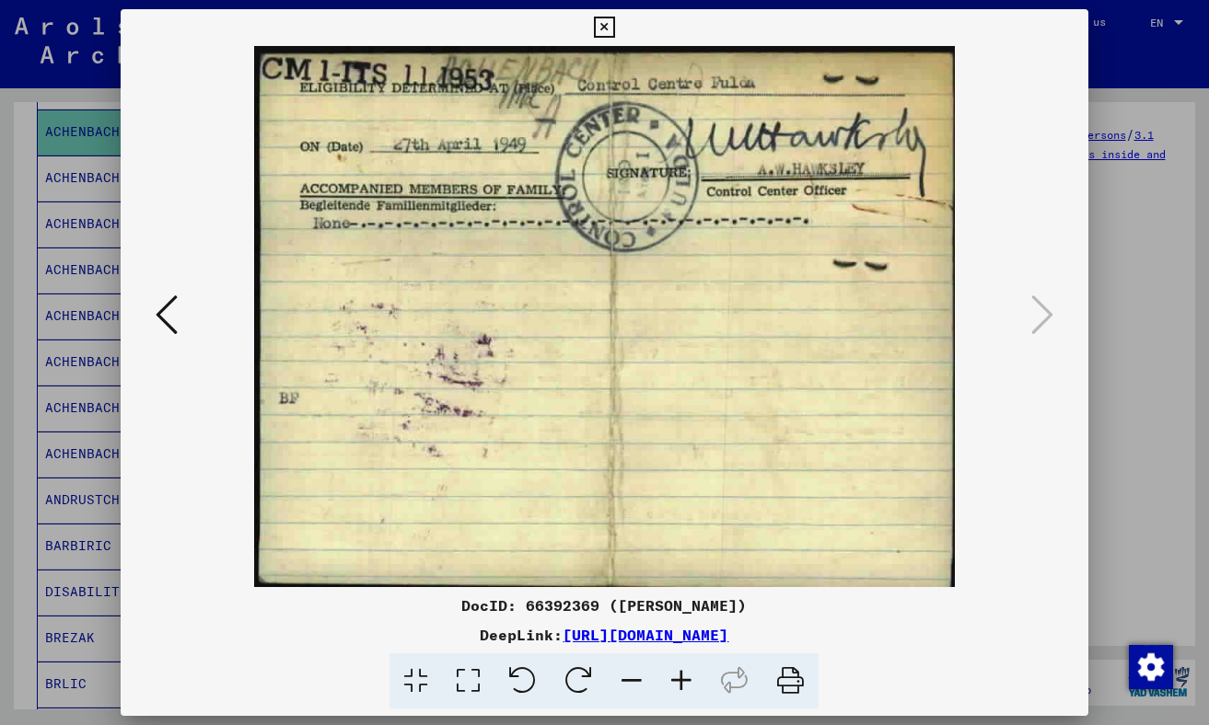
click at [604, 26] on icon at bounding box center [604, 28] width 21 height 22
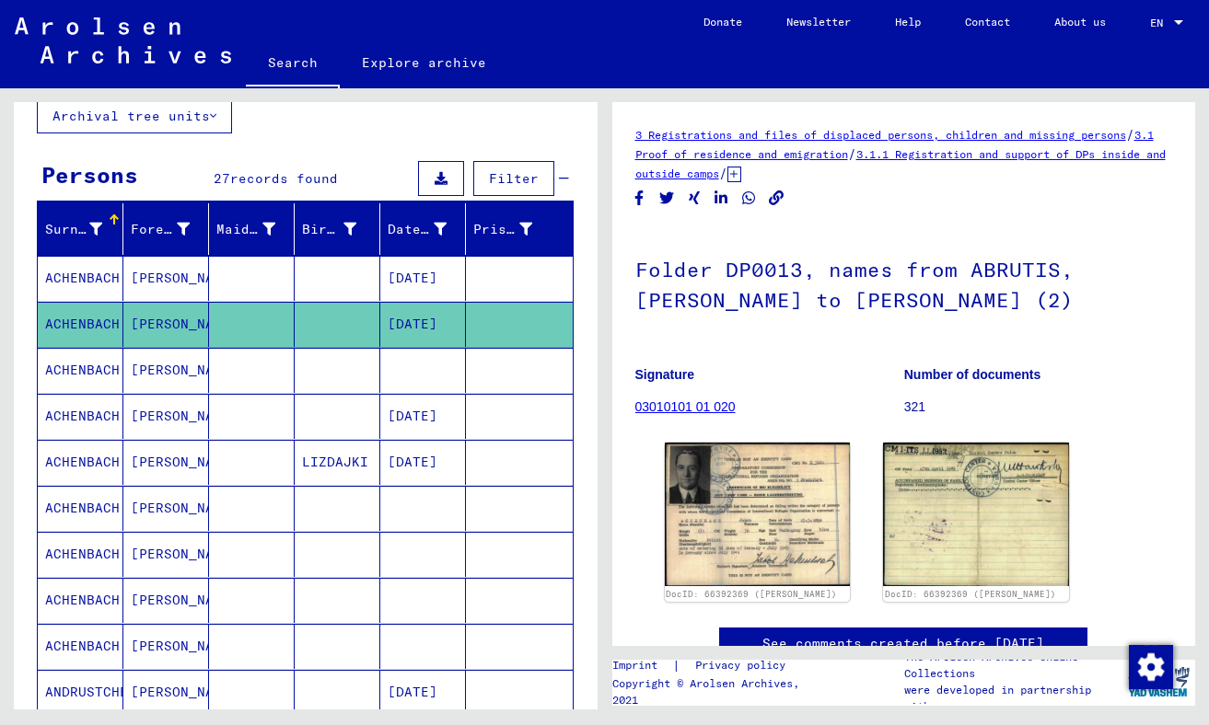
scroll to position [116, 0]
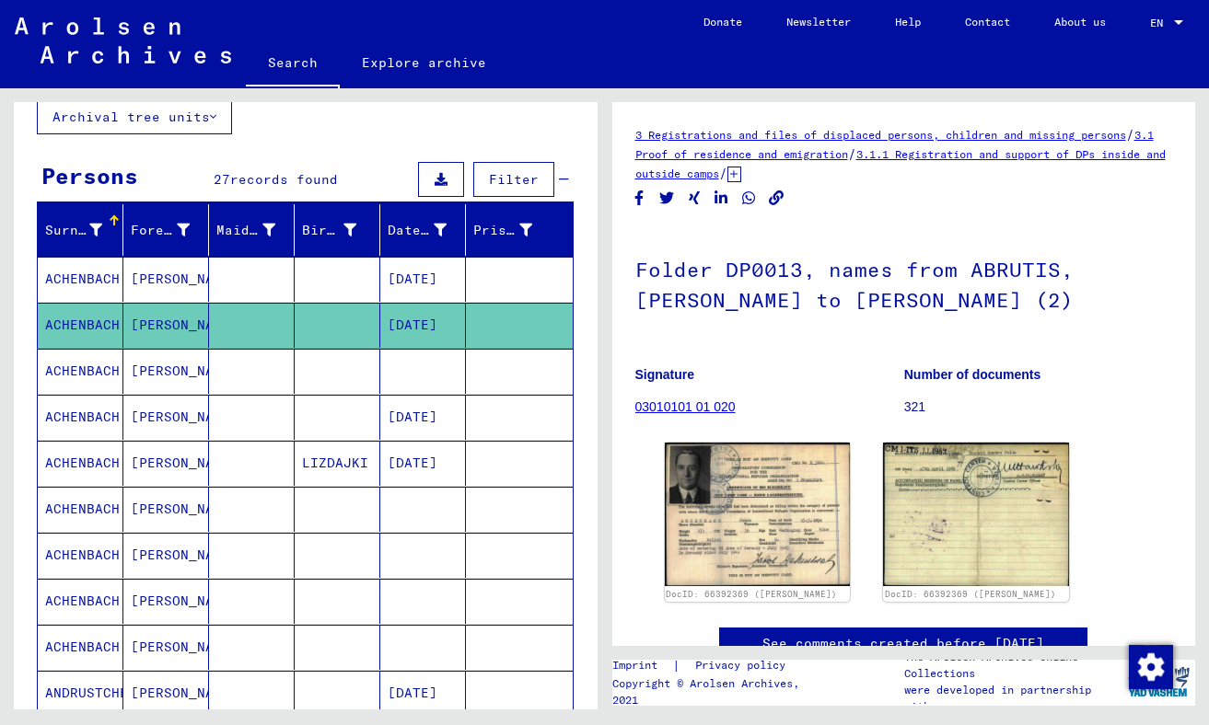
click at [83, 281] on mat-cell "ACHENBACH" at bounding box center [81, 279] width 86 height 45
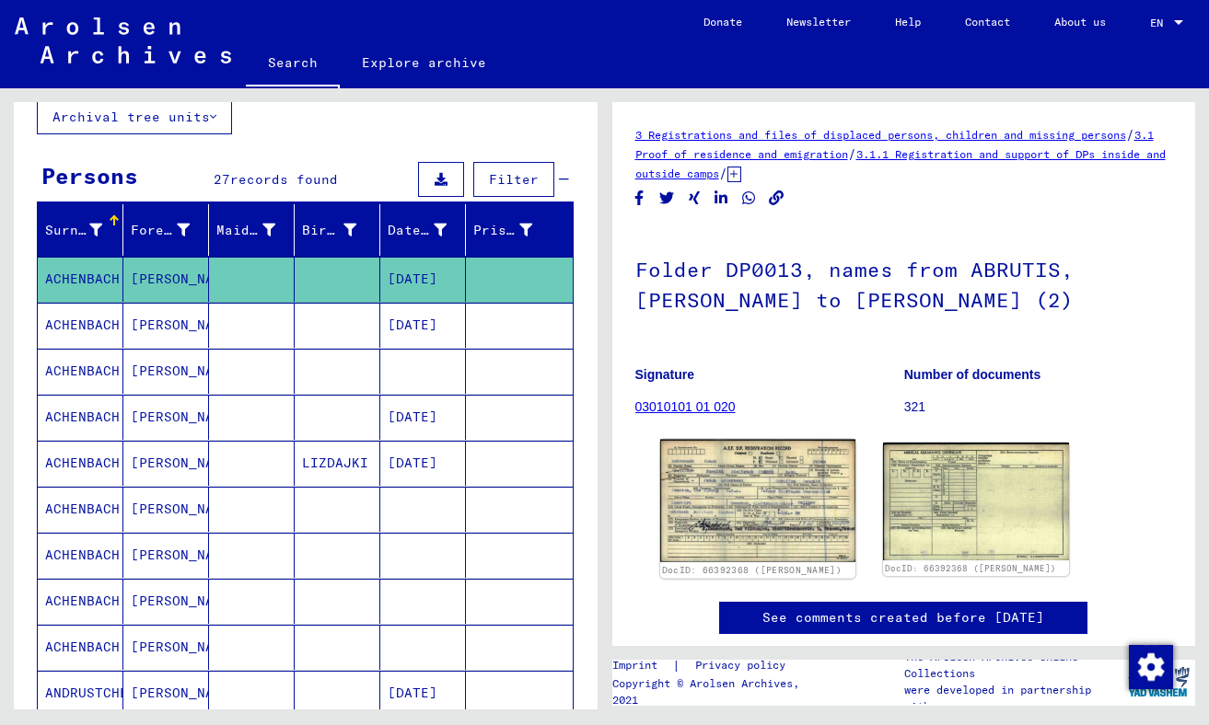
click at [701, 475] on img at bounding box center [756, 501] width 195 height 122
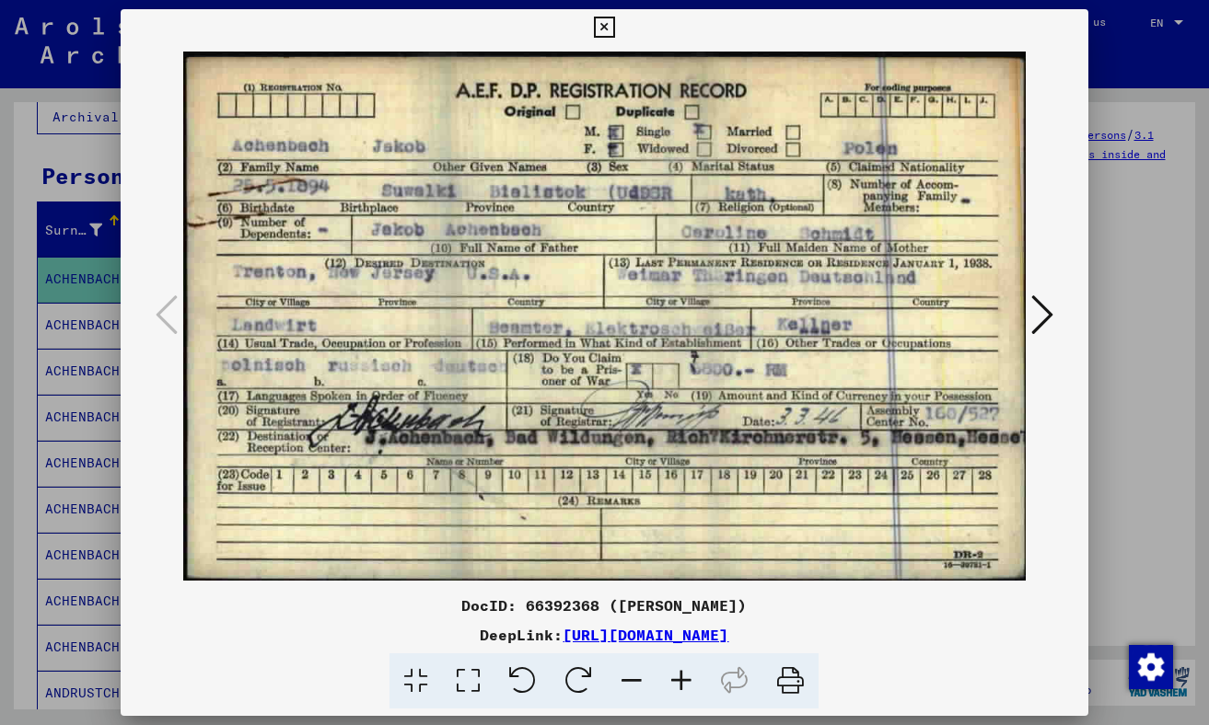
click at [701, 475] on img at bounding box center [603, 316] width 841 height 541
click at [701, 307] on icon at bounding box center [1042, 315] width 22 height 44
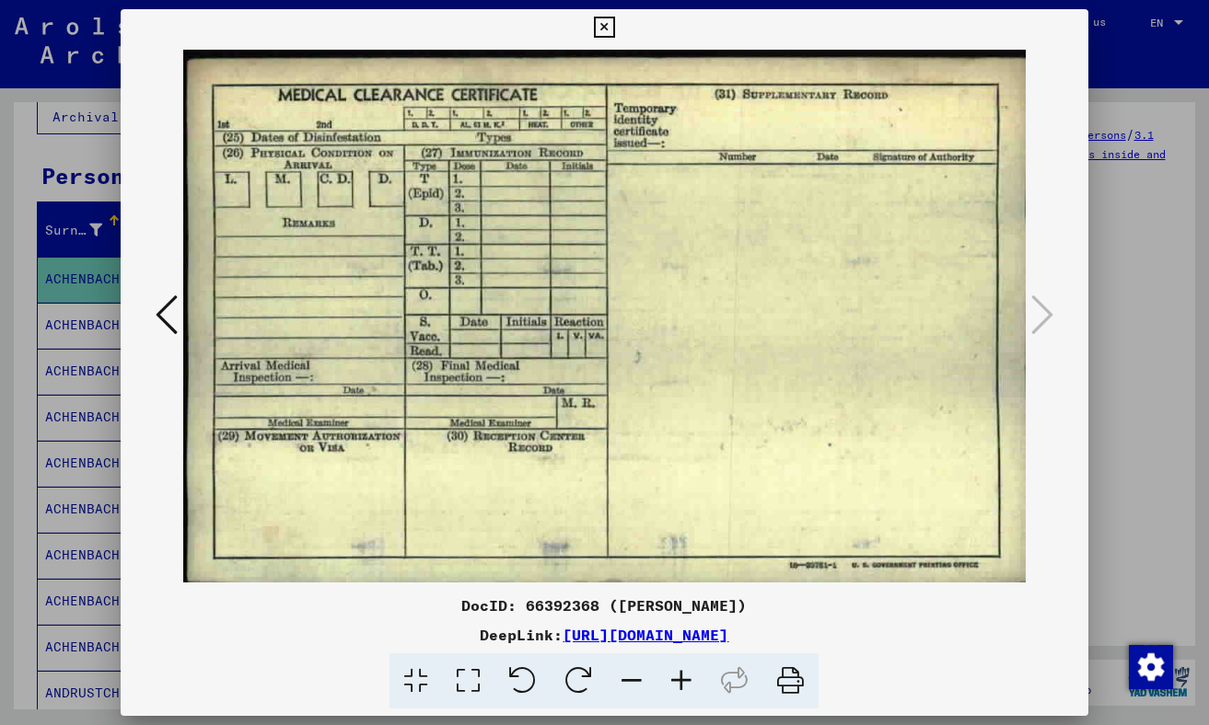
click at [601, 21] on icon at bounding box center [604, 28] width 21 height 22
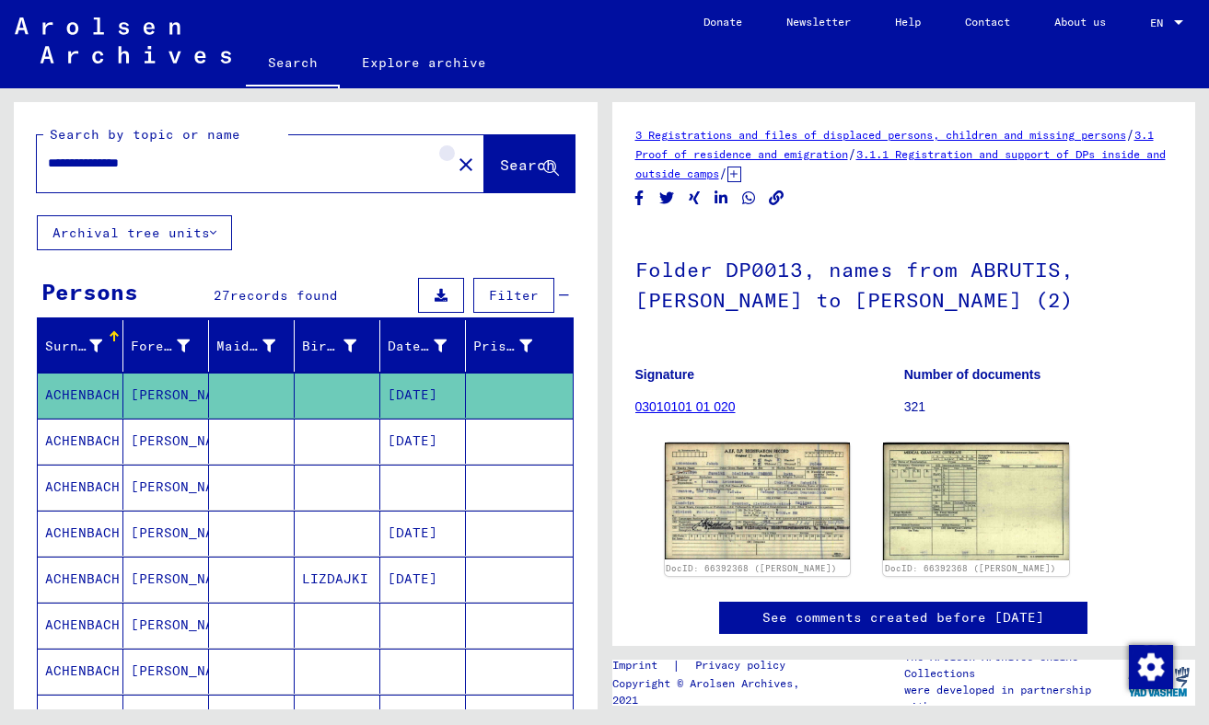
click at [455, 163] on mat-icon "close" at bounding box center [466, 165] width 22 height 22
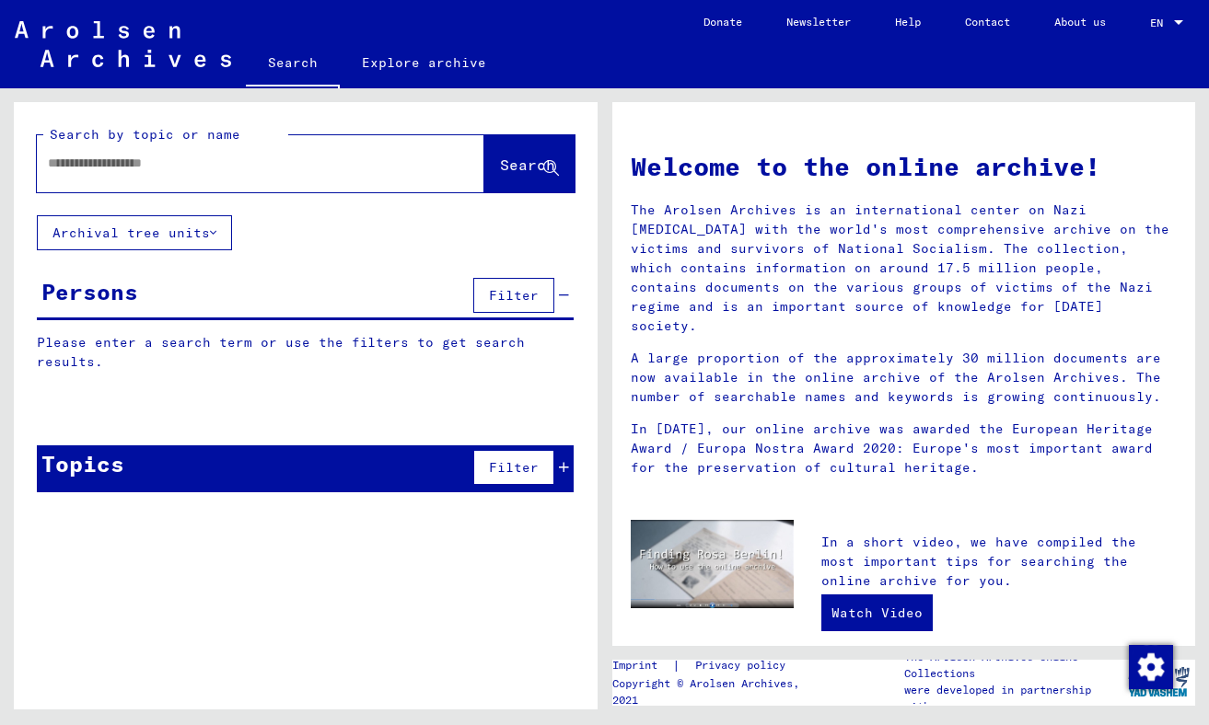
click at [204, 169] on input "text" at bounding box center [238, 163] width 381 height 19
type input "**********"
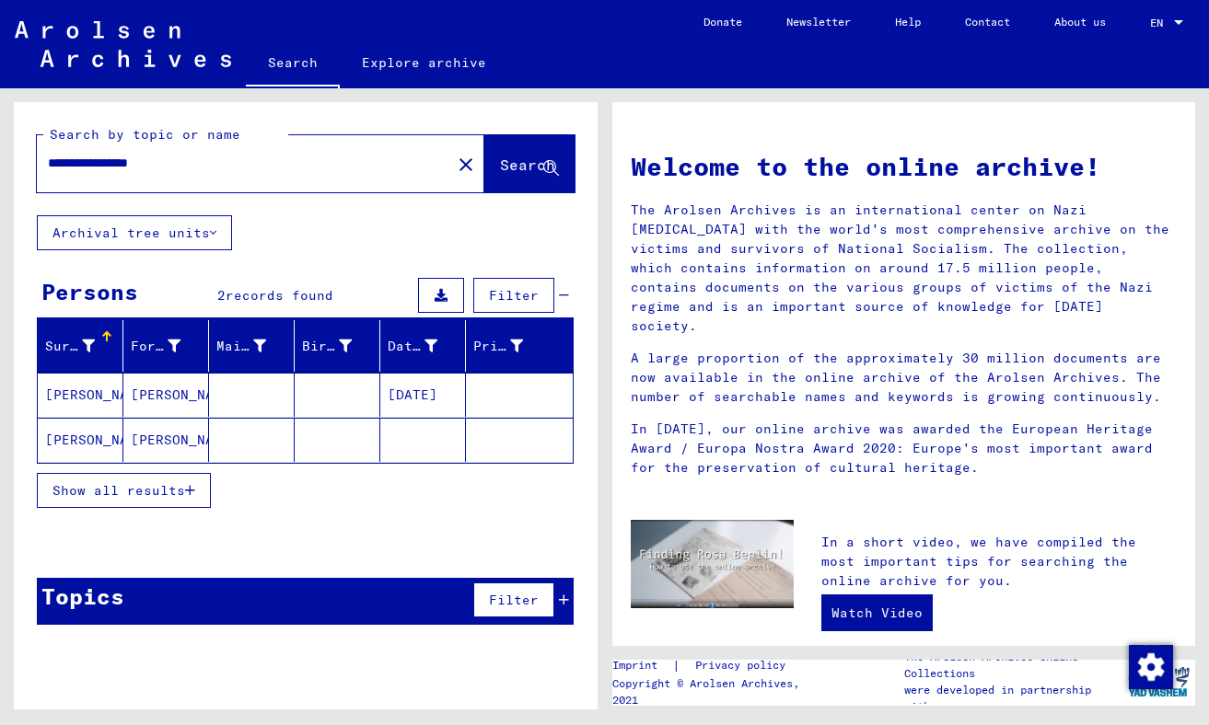
click at [87, 385] on mat-cell "[PERSON_NAME]" at bounding box center [81, 395] width 86 height 44
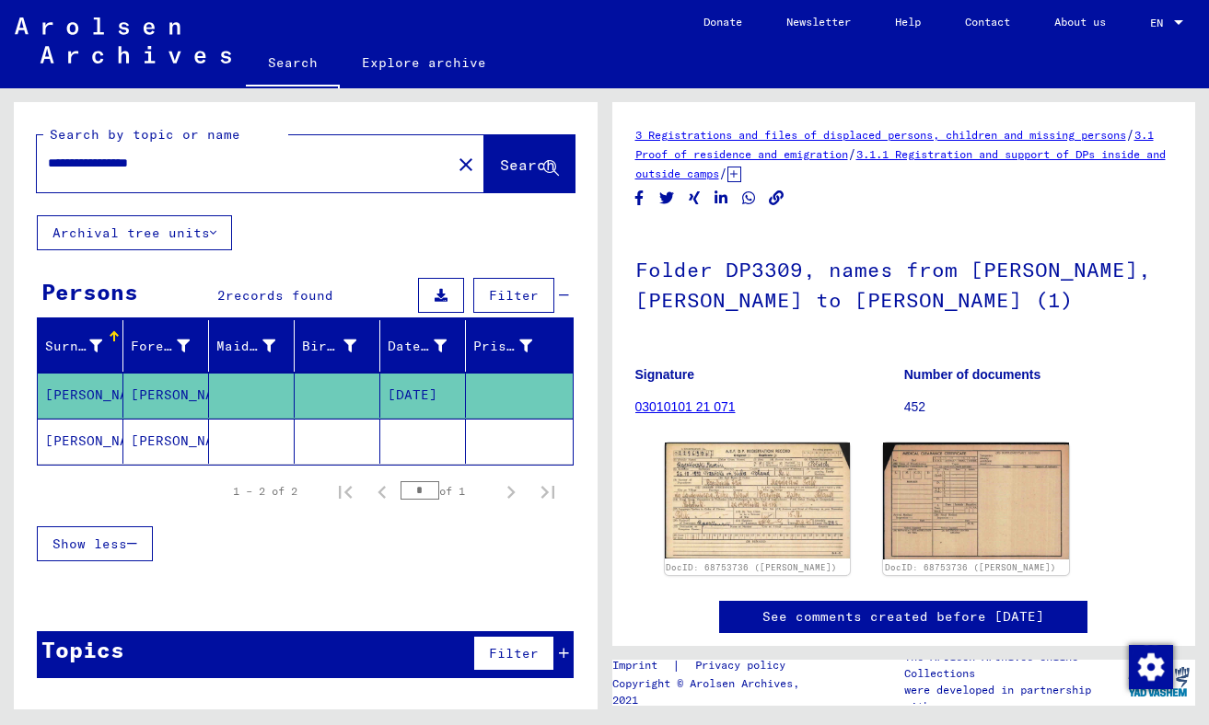
click at [88, 440] on mat-cell "[PERSON_NAME]" at bounding box center [81, 441] width 86 height 45
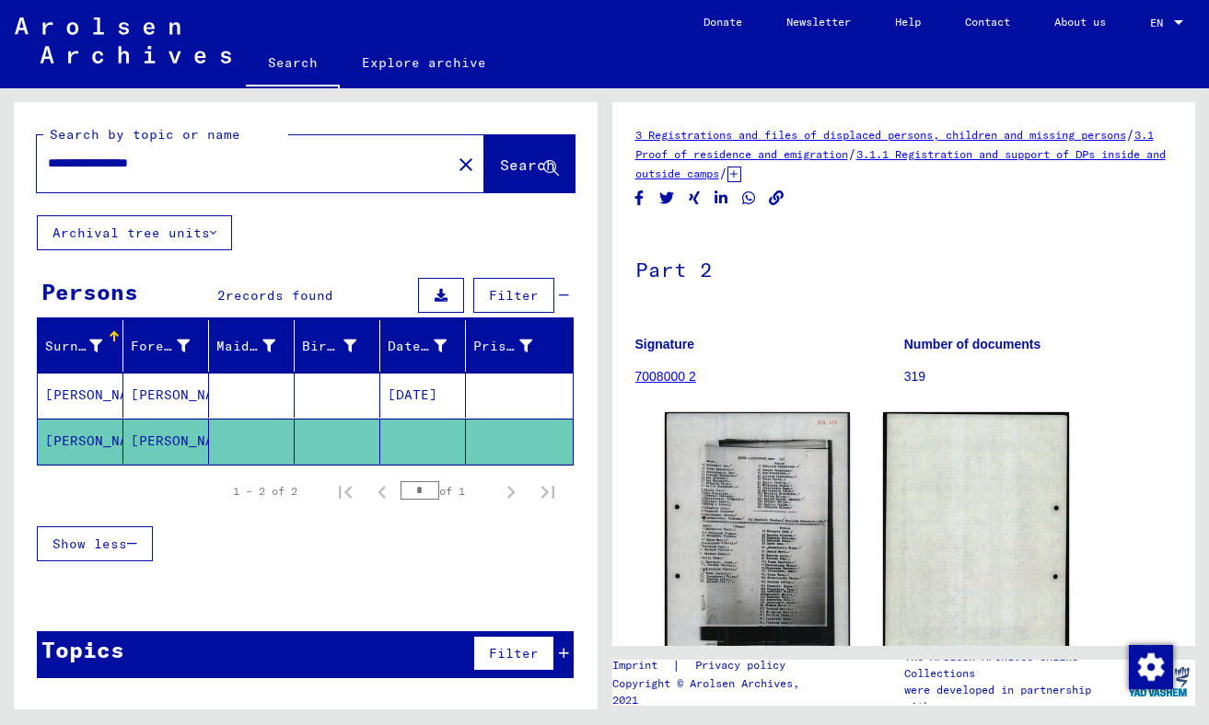
click at [100, 394] on mat-cell "[PERSON_NAME]" at bounding box center [81, 395] width 86 height 45
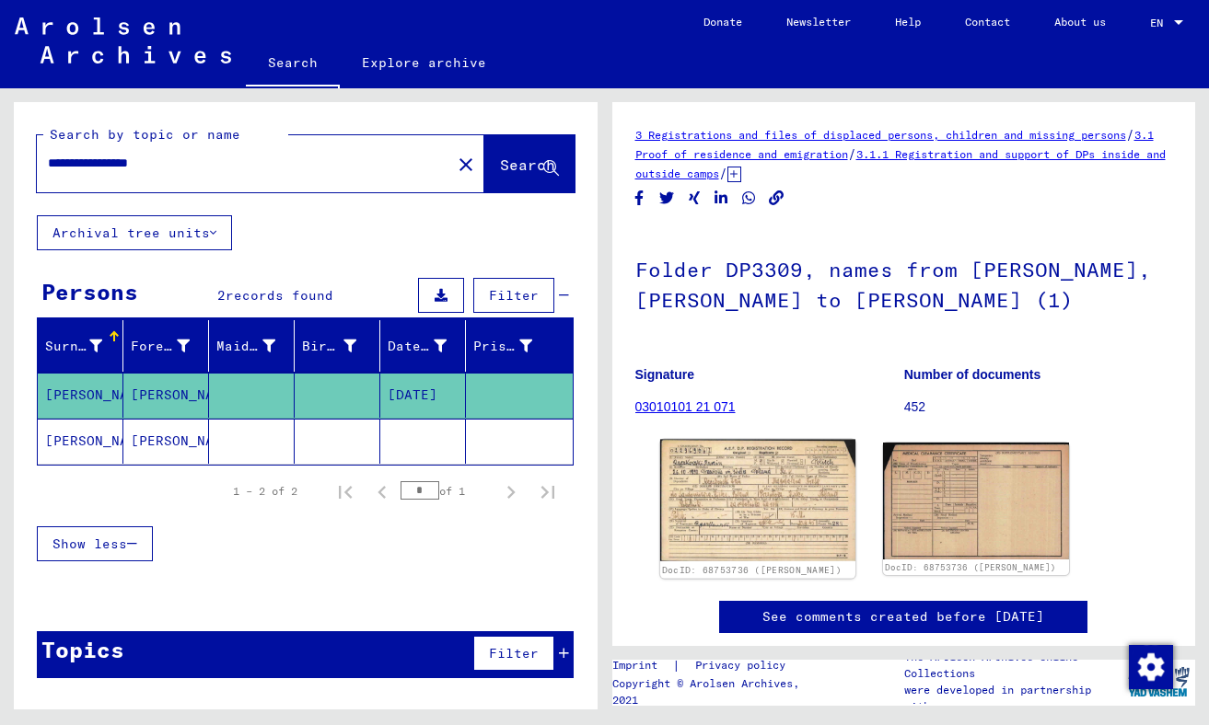
click at [701, 471] on img at bounding box center [756, 501] width 195 height 122
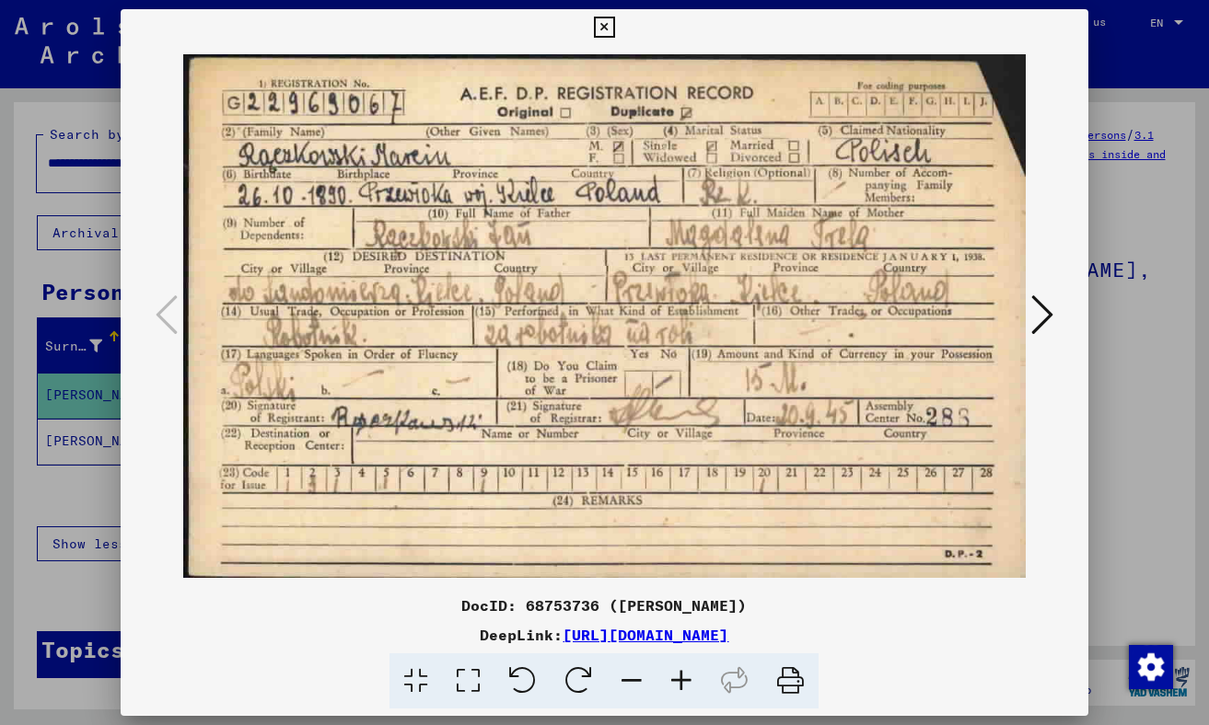
click at [597, 17] on icon at bounding box center [604, 28] width 21 height 22
